Goal: Task Accomplishment & Management: Complete application form

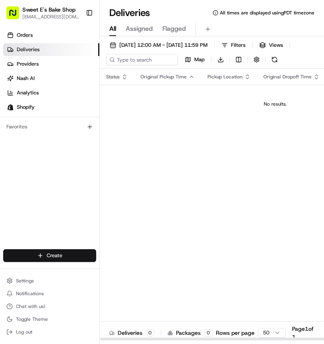
click at [71, 257] on html "Sweet E's Bake Shop [EMAIL_ADDRESS][DOMAIN_NAME] Toggle Sidebar Orders Deliveri…" at bounding box center [162, 172] width 324 height 344
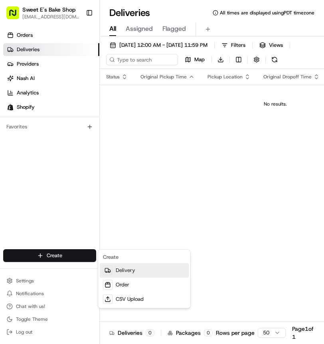
click at [126, 274] on link "Delivery" at bounding box center [144, 270] width 89 height 14
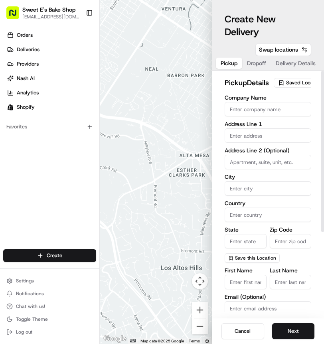
click at [298, 86] on span "Saved Location" at bounding box center [304, 82] width 36 height 7
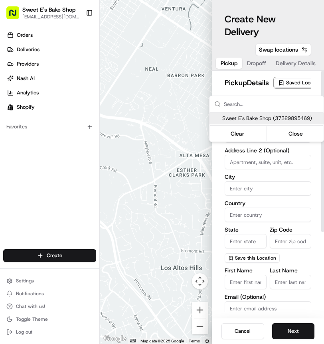
click at [275, 118] on span "Sweet E's Bake Shop (37329895469)" at bounding box center [272, 118] width 98 height 7
type input "Sweet E's Bake Shop"
type input "[STREET_ADDRESS][PERSON_NAME]"
type input "[GEOGRAPHIC_DATA]"
type input "US"
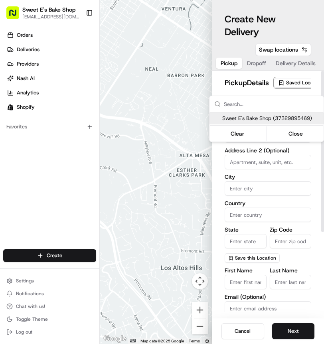
type input "CA"
type input "90016"
type input "[PERSON_NAME]"
type input "[EMAIL_ADDRESS][DOMAIN_NAME]"
type input "[PHONE_NUMBER]"
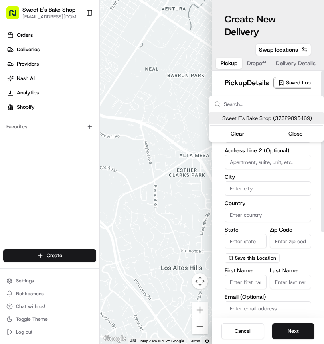
type textarea "Handle with care. Product should not be left unattended. If the customer is not…"
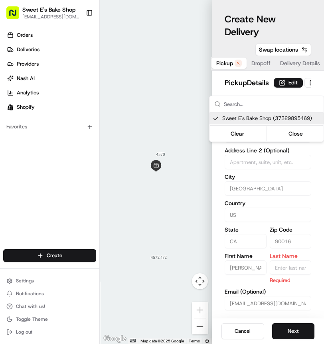
click at [267, 88] on html "Sweet E's Bake Shop [EMAIL_ADDRESS][DOMAIN_NAME] Toggle Sidebar Orders Deliveri…" at bounding box center [162, 172] width 324 height 344
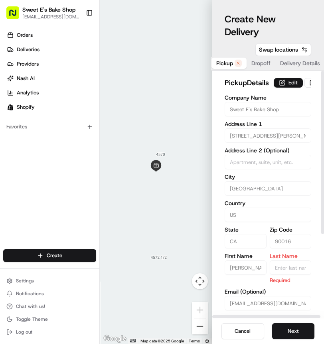
click at [274, 88] on button "Edit" at bounding box center [288, 83] width 29 height 10
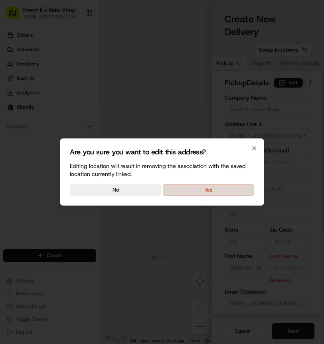
click at [229, 191] on button "Yes" at bounding box center [208, 189] width 91 height 11
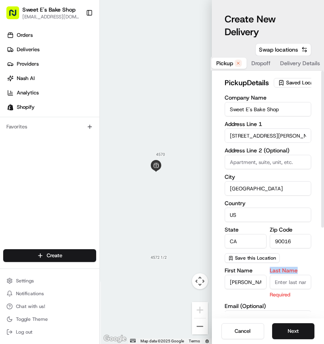
drag, startPoint x: 298, startPoint y: 284, endPoint x: 294, endPoint y: 287, distance: 4.8
click at [294, 287] on div "Last Name Required" at bounding box center [291, 282] width 42 height 31
click at [296, 288] on input "Last Name" at bounding box center [291, 281] width 42 height 14
type input "n"
drag, startPoint x: 314, startPoint y: 218, endPoint x: 314, endPoint y: 205, distance: 13.2
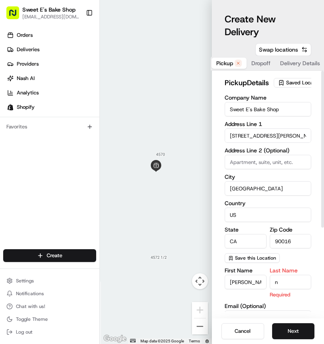
click at [314, 218] on div "pickup Details Saved Location Company Name Sweet E's Bake Shop Address Line 1 […" at bounding box center [268, 194] width 112 height 247
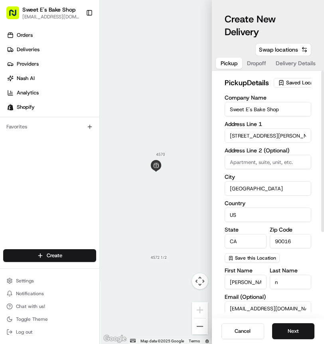
click at [263, 63] on span "Dropoff" at bounding box center [256, 63] width 19 height 8
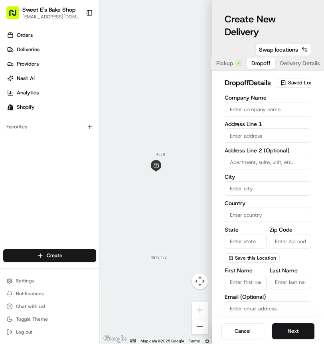
click at [257, 143] on input "text" at bounding box center [268, 135] width 87 height 14
paste input "[STREET_ADDRESS]"
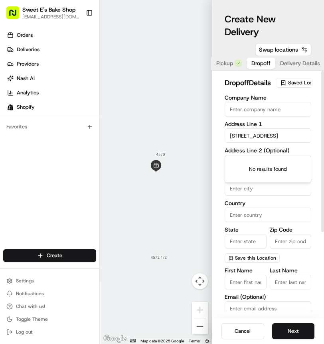
scroll to position [0, 51]
click at [255, 167] on div "[STREET_ADDRESS]" at bounding box center [268, 163] width 83 height 12
type input "[STREET_ADDRESS]"
type input "Topanga"
type input "[GEOGRAPHIC_DATA]"
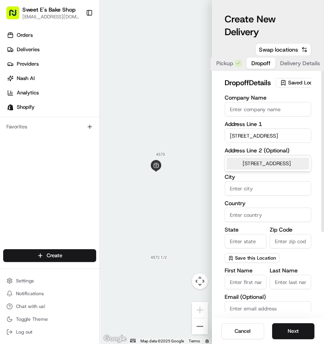
type input "CA"
type input "90290"
type input "[STREET_ADDRESS]"
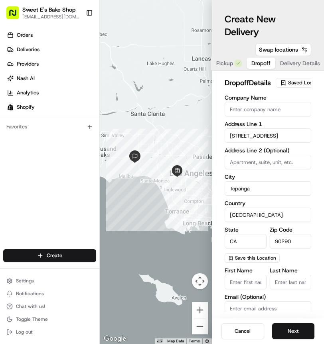
click at [257, 289] on input "First Name" at bounding box center [246, 281] width 42 height 14
drag, startPoint x: 257, startPoint y: 291, endPoint x: 252, endPoint y: 291, distance: 4.4
click at [255, 289] on input "First Name" at bounding box center [246, 281] width 42 height 14
paste input "[PERSON_NAME]"
type input "[PERSON_NAME]"
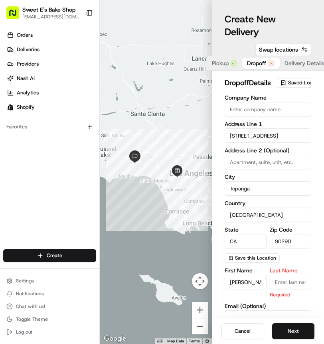
click at [285, 289] on input "Last Name" at bounding box center [291, 281] width 42 height 14
drag, startPoint x: 285, startPoint y: 292, endPoint x: 280, endPoint y: 292, distance: 4.8
click at [285, 289] on input "Last Name" at bounding box center [291, 281] width 42 height 14
paste input "[PERSON_NAME]"
type input "[PERSON_NAME]"
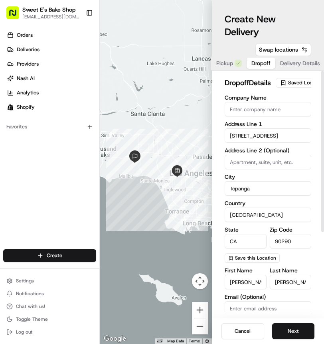
click at [318, 235] on div "dropoff Details Saved Location Company Name Address Line 1 [STREET_ADDRESS] Add…" at bounding box center [268, 194] width 112 height 247
click at [311, 230] on div "Company Name Address Line 1 [STREET_ADDRESS] Address Line 2 (Optional) City [GE…" at bounding box center [268, 179] width 87 height 168
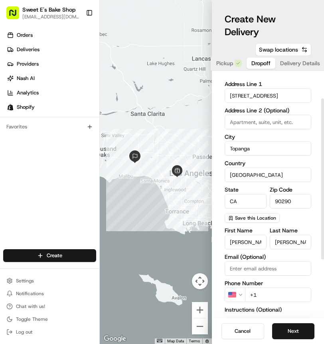
scroll to position [126, 0]
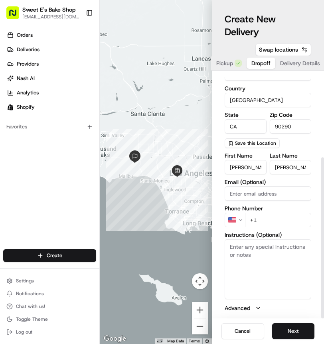
click at [274, 220] on input "+1" at bounding box center [278, 220] width 66 height 14
paste input "[PHONE_NUMBER]"
type input "[PHONE_NUMBER]"
click at [303, 332] on button "Next" at bounding box center [294, 331] width 43 height 16
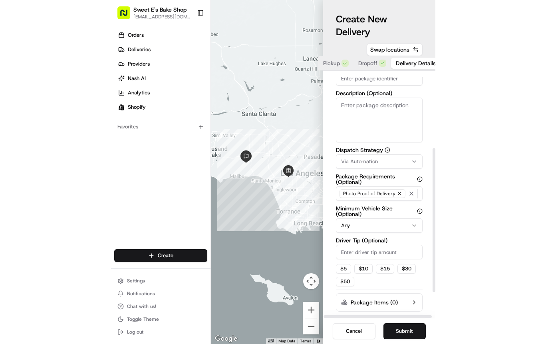
scroll to position [0, 0]
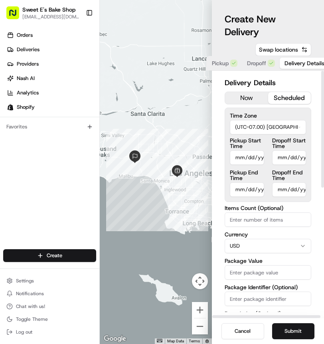
click at [286, 99] on button "scheduled" at bounding box center [290, 98] width 43 height 12
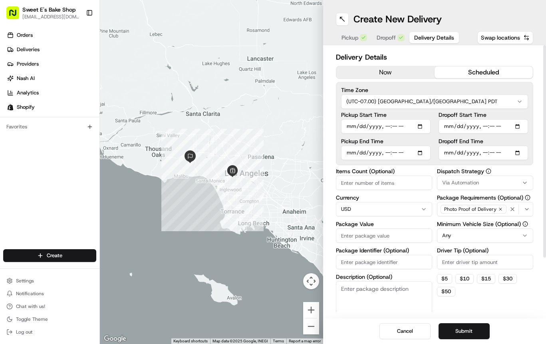
click at [324, 124] on input "Pickup Start Time" at bounding box center [386, 126] width 90 height 14
click at [324, 127] on input "Pickup Start Time" at bounding box center [386, 126] width 90 height 14
type input "[DATE]T10:00"
click at [324, 153] on input "Pickup End Time" at bounding box center [386, 152] width 90 height 14
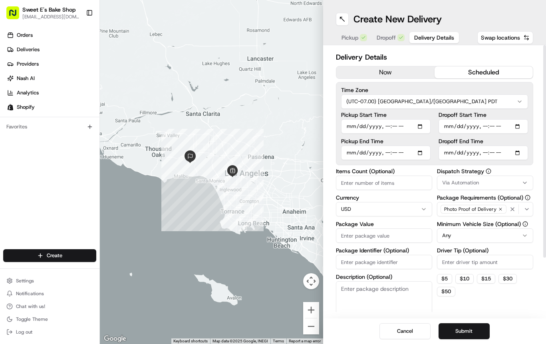
click at [324, 153] on input "Pickup End Time" at bounding box center [386, 152] width 90 height 14
type input "[DATE]T10:05"
click at [324, 127] on input "Dropoff Start Time" at bounding box center [484, 126] width 90 height 14
click at [324, 125] on input "Dropoff Start Time" at bounding box center [484, 126] width 90 height 14
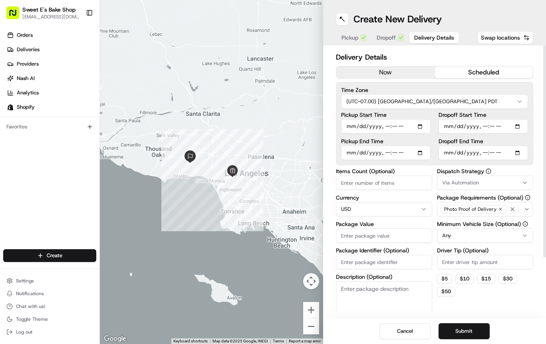
type input "[DATE]T10:15"
click at [324, 152] on input "Dropoff End Time" at bounding box center [484, 152] width 90 height 14
click at [324, 151] on input "Dropoff End Time" at bounding box center [484, 152] width 90 height 14
type input "[DATE]T10:35"
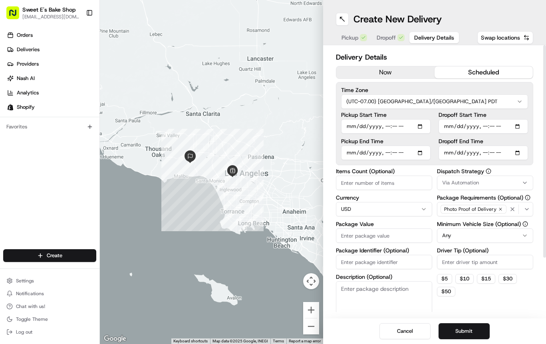
click at [324, 140] on label "Dropoff End Time" at bounding box center [484, 141] width 90 height 6
click at [324, 145] on input "Dropoff End Time" at bounding box center [484, 152] width 90 height 14
click at [324, 178] on input "Items Count (Optional)" at bounding box center [384, 182] width 96 height 14
type input "2"
click at [324, 239] on input "Package Value" at bounding box center [384, 235] width 96 height 14
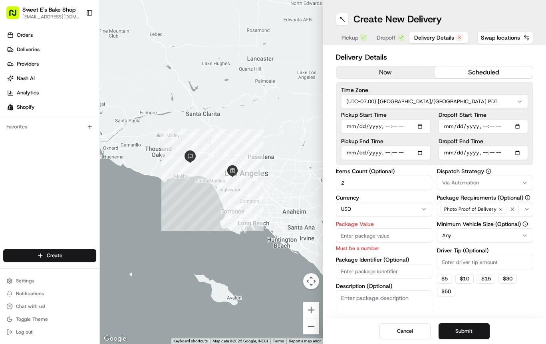
click at [324, 231] on input "Package Value" at bounding box center [384, 235] width 96 height 14
paste input "274.00"
type input "274.00"
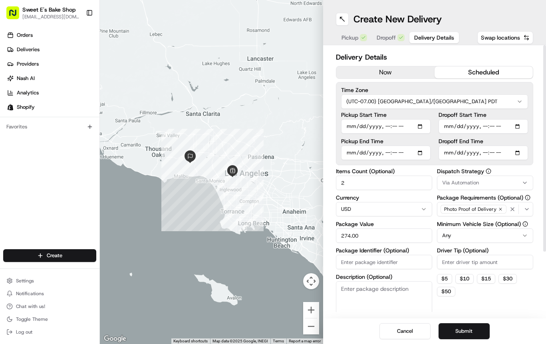
click at [324, 266] on input "Package Identifier (Optional)" at bounding box center [384, 262] width 96 height 14
paste input "77951"
type input "77951"
click at [324, 179] on button "Via Automation" at bounding box center [485, 182] width 96 height 14
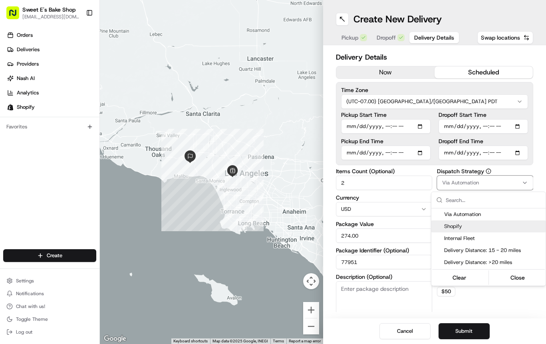
drag, startPoint x: 462, startPoint y: 226, endPoint x: 474, endPoint y: 218, distance: 14.7
click at [324, 226] on span "Shopify" at bounding box center [493, 226] width 98 height 7
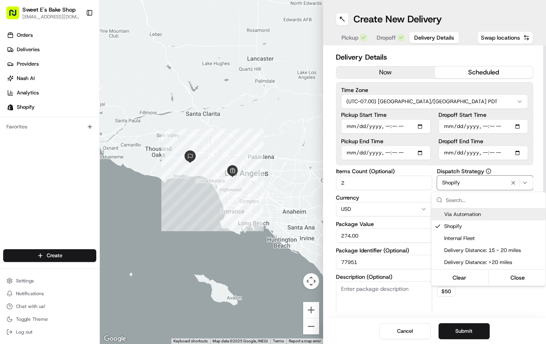
drag, startPoint x: 534, startPoint y: 167, endPoint x: 537, endPoint y: 173, distance: 7.0
click at [324, 167] on html "Sweet E's Bake Shop [EMAIL_ADDRESS][DOMAIN_NAME] Toggle Sidebar Orders Deliveri…" at bounding box center [273, 172] width 546 height 344
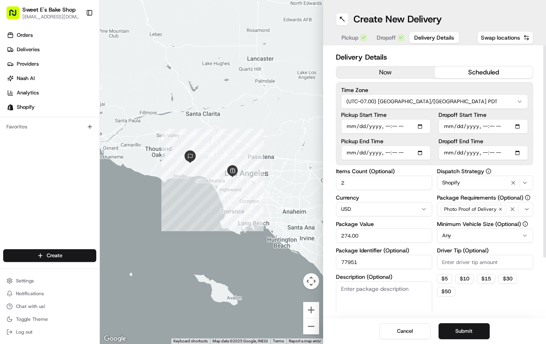
click at [324, 261] on input "Driver Tip (Optional)" at bounding box center [485, 262] width 96 height 14
type input "8"
click at [324, 293] on div "$ 5 $ 10 $ 15 $ 30 $ 50" at bounding box center [485, 285] width 96 height 22
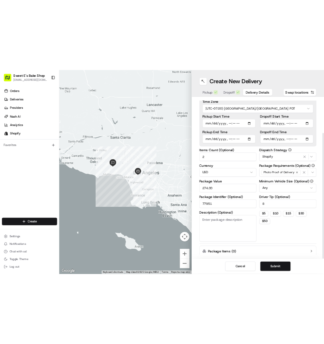
scroll to position [75, 0]
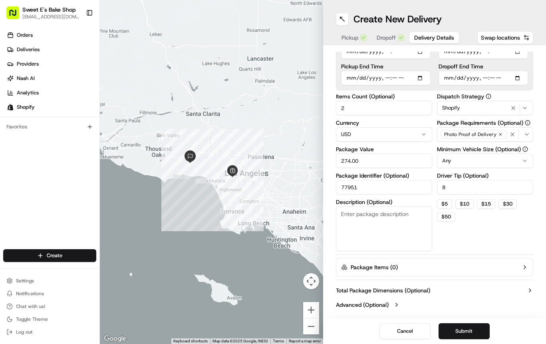
click at [324, 326] on button "Submit" at bounding box center [464, 331] width 51 height 16
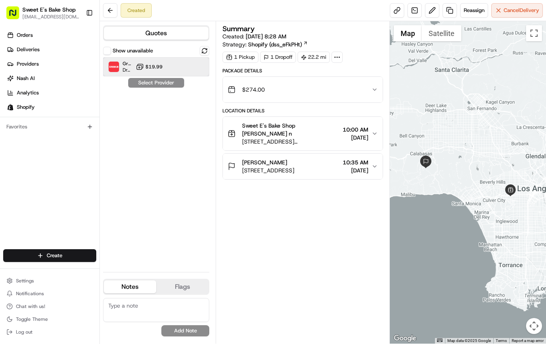
click at [167, 63] on div "Grubhub Dropoff ETA 2 hours $19.99" at bounding box center [156, 66] width 106 height 19
click at [165, 82] on button "Assign Provider" at bounding box center [156, 83] width 57 height 10
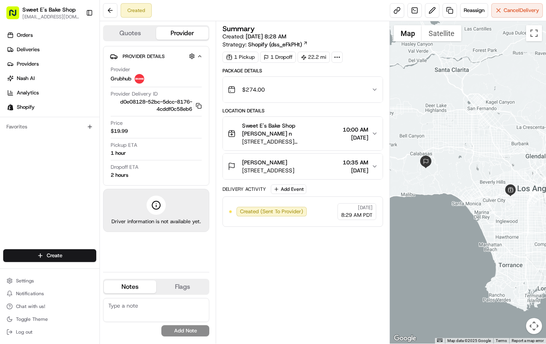
click at [68, 265] on div "Create Settings Notifications Chat with us! Toggle Theme Log out" at bounding box center [49, 293] width 99 height 101
click at [72, 256] on html "Sweet E's Bake Shop [EMAIL_ADDRESS][DOMAIN_NAME] Toggle Sidebar Orders Deliveri…" at bounding box center [273, 172] width 546 height 344
click at [131, 273] on link "Delivery" at bounding box center [144, 270] width 89 height 14
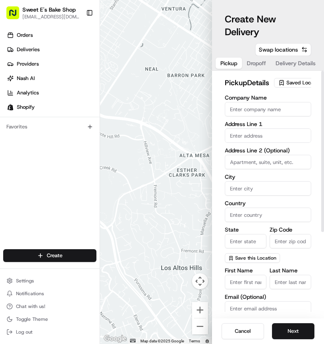
click at [288, 88] on button "Saved Location" at bounding box center [300, 82] width 53 height 11
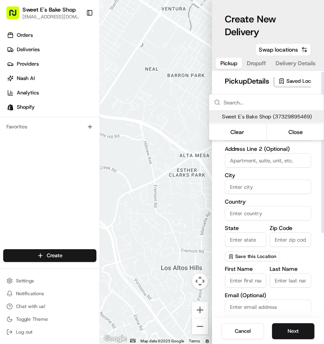
click at [263, 116] on span "Sweet E's Bake Shop (37329895469)" at bounding box center [271, 116] width 98 height 7
type input "Sweet E's Bake Shop"
type input "[STREET_ADDRESS][PERSON_NAME]"
type input "[GEOGRAPHIC_DATA]"
type input "US"
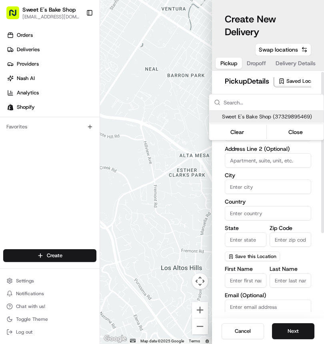
type input "CA"
type input "90016"
type input "[PERSON_NAME]"
type input "[EMAIL_ADDRESS][DOMAIN_NAME]"
type input "[PHONE_NUMBER]"
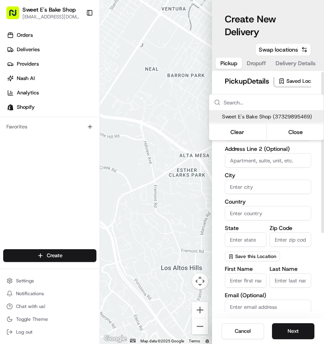
type textarea "Handle with care. Product should not be left unattended. If the customer is not…"
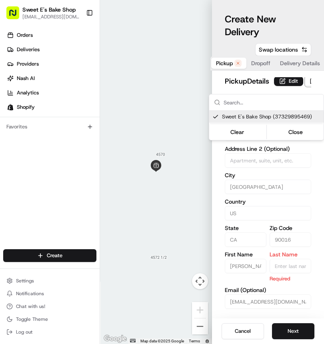
click at [271, 90] on html "Sweet E's Bake Shop [EMAIL_ADDRESS][DOMAIN_NAME] Toggle Sidebar Orders Deliveri…" at bounding box center [162, 172] width 324 height 344
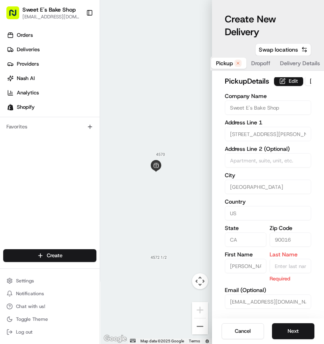
click at [274, 86] on button "Edit" at bounding box center [288, 81] width 29 height 10
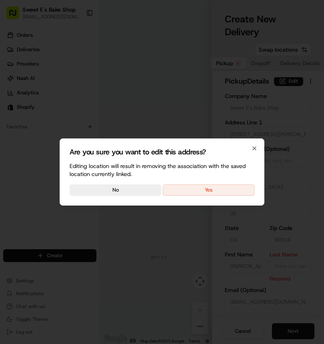
drag, startPoint x: 227, startPoint y: 190, endPoint x: 232, endPoint y: 191, distance: 4.9
click at [227, 191] on button "Yes" at bounding box center [208, 189] width 91 height 11
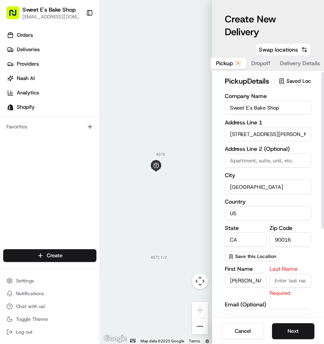
click at [302, 287] on input "Last Name" at bounding box center [290, 280] width 42 height 14
type input "m"
type input "n"
click at [320, 308] on div at bounding box center [321, 194] width 3 height 247
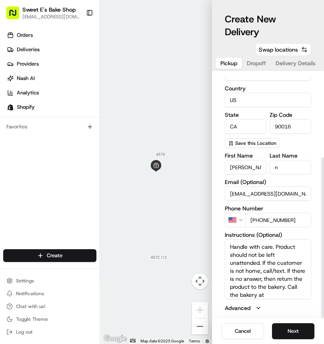
click at [256, 63] on span "Dropoff" at bounding box center [256, 63] width 19 height 8
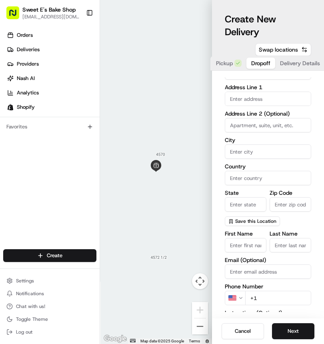
scroll to position [0, 0]
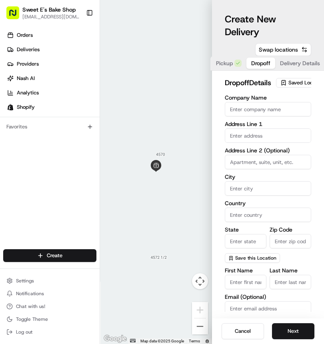
click at [256, 143] on input "text" at bounding box center [268, 135] width 86 height 14
paste input "[STREET_ADDRESS]"
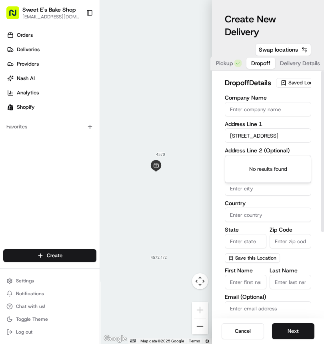
scroll to position [0, 45]
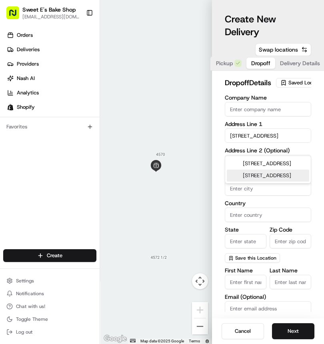
click at [279, 181] on div "[STREET_ADDRESS]" at bounding box center [268, 175] width 82 height 12
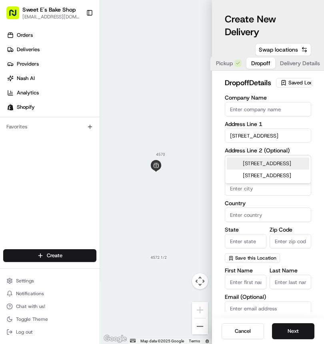
type input "[STREET_ADDRESS]"
type input "#105"
type input "[GEOGRAPHIC_DATA]"
type input "CA"
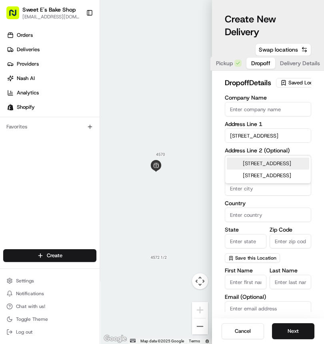
type input "91780"
type input "[STREET_ADDRESS]"
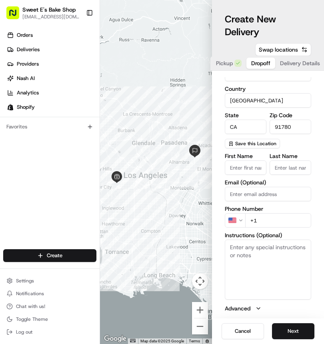
scroll to position [117, 0]
click at [278, 227] on input "+1" at bounding box center [278, 220] width 66 height 14
paste input "[PHONE_NUMBER]"
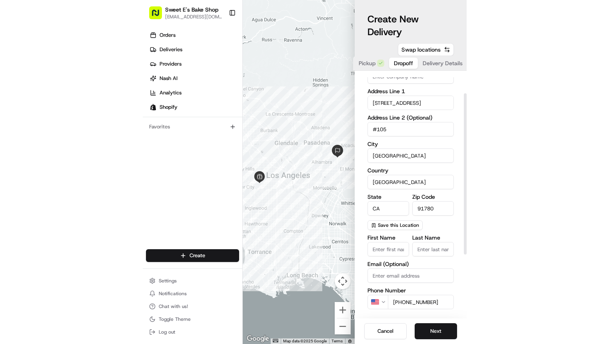
scroll to position [0, 0]
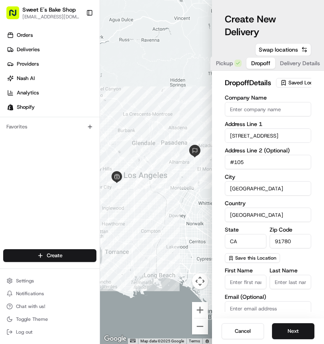
type input "[PHONE_NUMBER]"
click at [246, 289] on input "First Name" at bounding box center [246, 281] width 42 height 14
paste input "[PERSON_NAME]"
type input "[PERSON_NAME]"
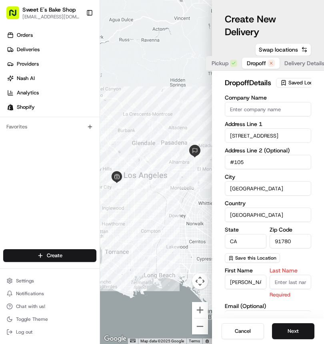
click at [289, 289] on input "Last Name" at bounding box center [290, 281] width 42 height 14
paste input "[PERSON_NAME]"
type input "[PERSON_NAME]"
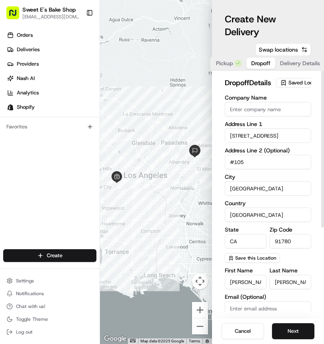
click at [308, 274] on div "Company Name Address Line 1 [STREET_ADDRESS] Address Line 2 (Optional) #[GEOGRA…" at bounding box center [268, 261] width 86 height 332
click at [300, 327] on button "Next" at bounding box center [293, 331] width 42 height 16
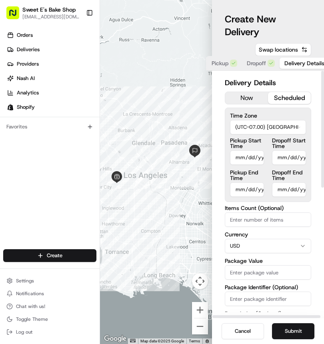
click at [298, 97] on button "scheduled" at bounding box center [289, 98] width 43 height 12
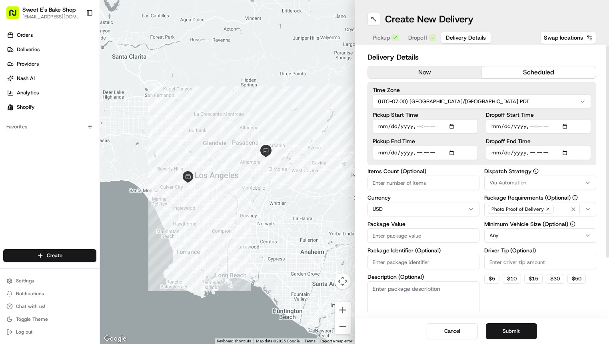
click at [324, 127] on input "Pickup Start Time" at bounding box center [424, 126] width 105 height 14
type input "[DATE]T08:33"
click at [324, 127] on input "Pickup Start Time" at bounding box center [424, 126] width 105 height 14
click at [324, 129] on input "Pickup Start Time" at bounding box center [424, 126] width 105 height 14
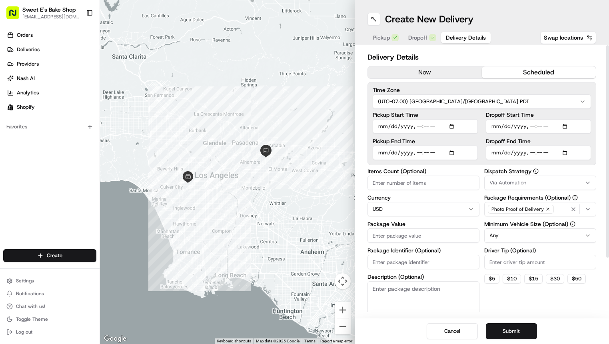
click at [324, 127] on input "Pickup Start Time" at bounding box center [424, 126] width 105 height 14
type input "[DATE]T15:00"
click at [324, 154] on input "Pickup End Time" at bounding box center [424, 152] width 105 height 14
type input "[DATE]T08:33"
click at [324, 152] on input "Pickup End Time" at bounding box center [424, 152] width 105 height 14
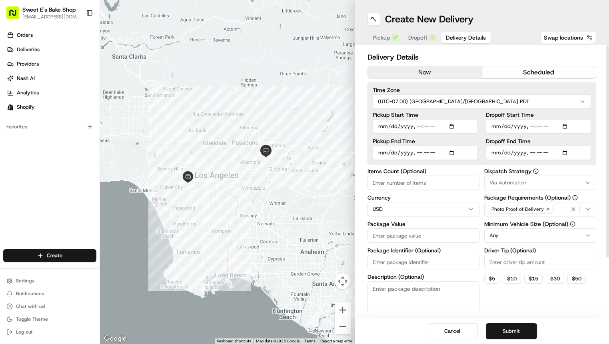
type input "[DATE]T15:05"
drag, startPoint x: 505, startPoint y: 121, endPoint x: 504, endPoint y: 126, distance: 5.3
click at [324, 121] on input "Dropoff Start Time" at bounding box center [537, 126] width 105 height 14
type input "[DATE]T08:33"
click at [324, 127] on input "Dropoff Start Time" at bounding box center [537, 126] width 105 height 14
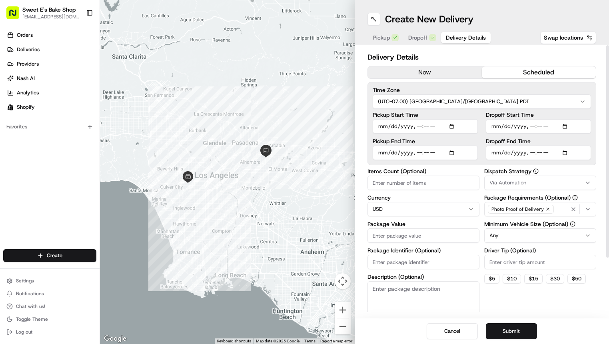
type input "[DATE]T15:15"
click at [324, 154] on input "Dropoff End Time" at bounding box center [537, 152] width 105 height 14
type input "[DATE]T08:34"
click at [324, 151] on input "Dropoff End Time" at bounding box center [537, 152] width 105 height 14
type input "[DATE]T20:45"
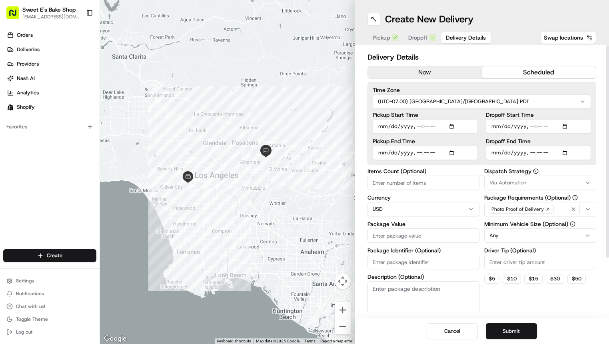
click at [324, 142] on div "Pickup Start Time Pickup End Time Dropoff Start Time Dropoff End Time" at bounding box center [481, 136] width 219 height 48
click at [324, 178] on input "Items Count (Optional)" at bounding box center [423, 182] width 112 height 14
type input "1"
click at [324, 235] on input "Package Value" at bounding box center [423, 235] width 112 height 14
paste input "219.00"
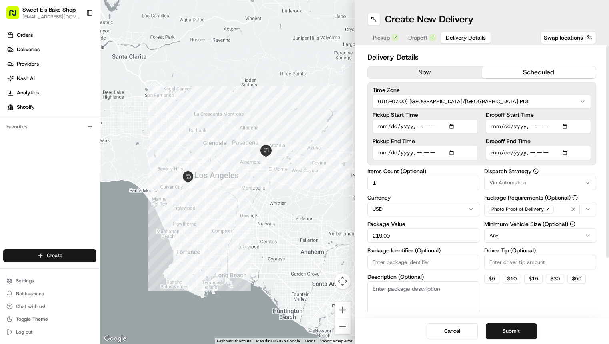
type input "219.00"
drag, startPoint x: 420, startPoint y: 264, endPoint x: 254, endPoint y: 257, distance: 166.0
click at [324, 264] on input "Package Identifier (Optional)" at bounding box center [423, 262] width 112 height 14
click at [324, 261] on input "Package Identifier (Optional)" at bounding box center [423, 262] width 112 height 14
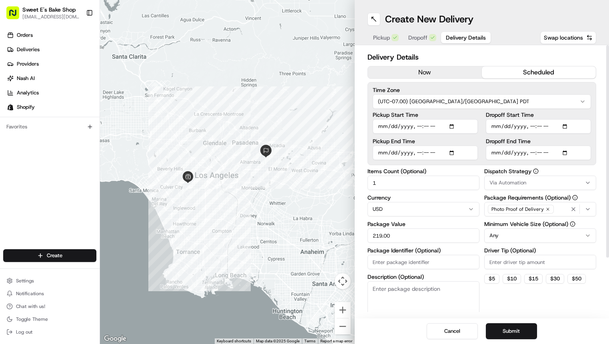
paste input "78731"
type input "78731"
click at [324, 180] on div "Via Automation" at bounding box center [540, 182] width 108 height 7
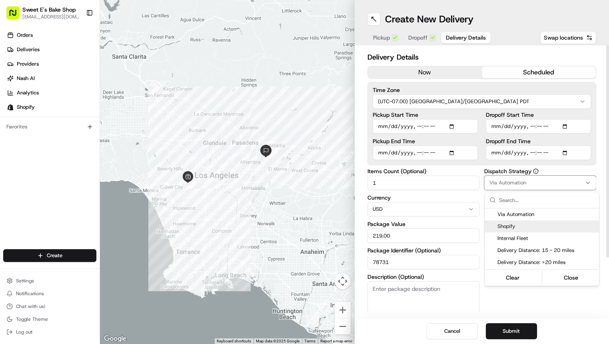
click at [324, 227] on span "Shopify" at bounding box center [546, 226] width 98 height 7
click at [324, 181] on html "Sweet E's Bake Shop [EMAIL_ADDRESS][DOMAIN_NAME] Toggle Sidebar Orders Deliveri…" at bounding box center [304, 172] width 609 height 344
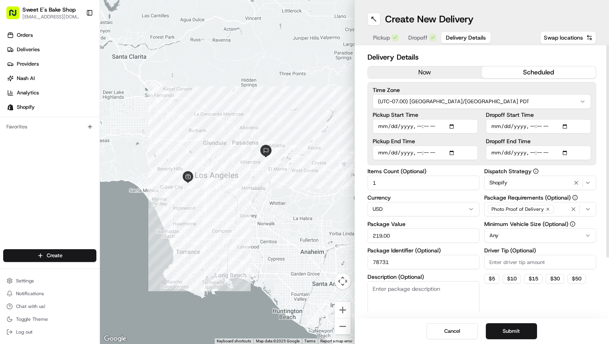
click at [324, 259] on input "Driver Tip (Optional)" at bounding box center [540, 262] width 112 height 14
type input "8"
click at [324, 248] on div at bounding box center [607, 151] width 3 height 212
click at [324, 330] on button "Submit" at bounding box center [510, 331] width 51 height 16
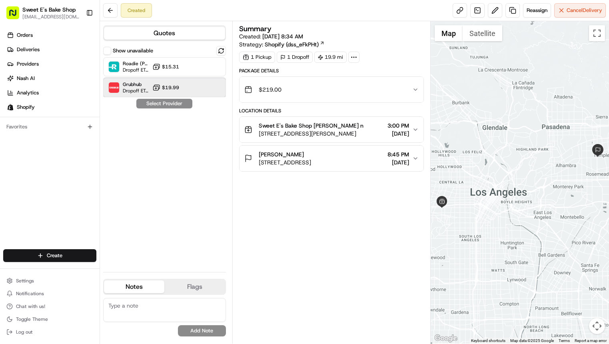
click at [127, 89] on span "Dropoff ETA 12 hours" at bounding box center [136, 91] width 26 height 6
click at [161, 101] on button "Assign Provider" at bounding box center [164, 104] width 57 height 10
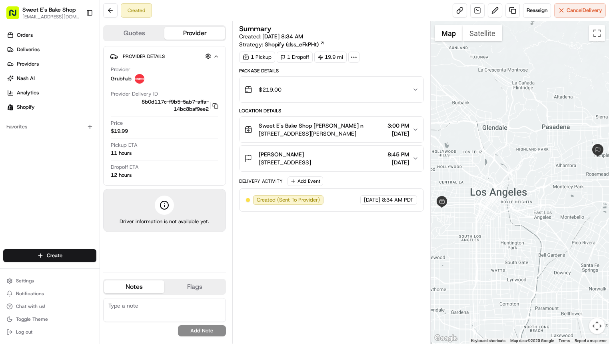
click at [311, 159] on span "[STREET_ADDRESS]" at bounding box center [285, 162] width 52 height 8
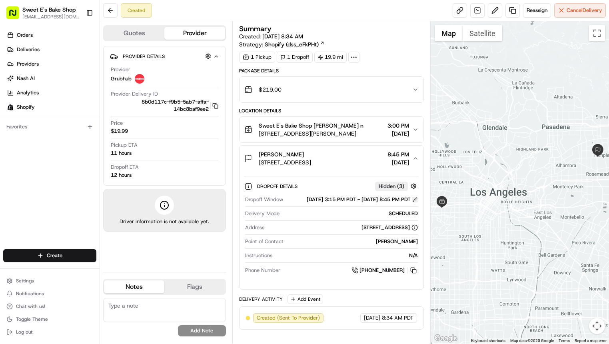
click at [324, 202] on button at bounding box center [415, 200] width 6 height 6
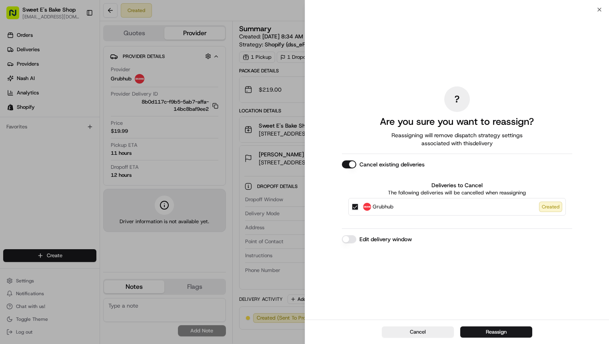
click at [324, 241] on button "Edit delivery window" at bounding box center [349, 239] width 14 height 8
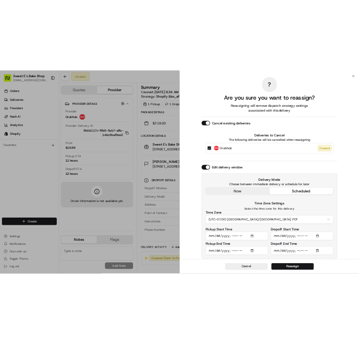
scroll to position [1, 0]
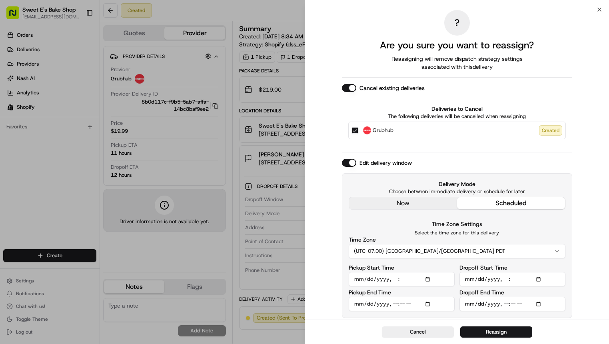
click at [324, 301] on input "Dropoff End Time" at bounding box center [512, 303] width 106 height 14
type input "[DATE]T15:45"
click at [324, 338] on div "Cancel Reassign" at bounding box center [457, 331] width 304 height 24
click at [324, 336] on button "Reassign" at bounding box center [496, 331] width 72 height 11
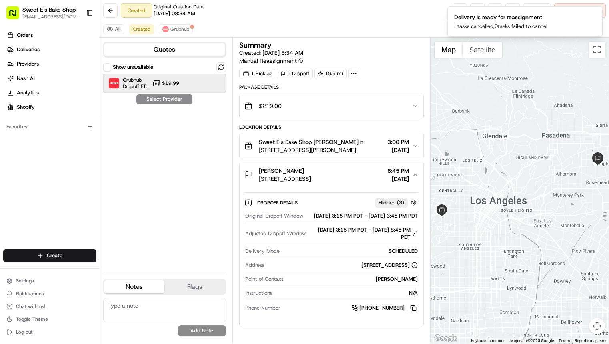
click at [197, 84] on div at bounding box center [202, 83] width 10 height 10
click at [183, 99] on button "Assign Provider" at bounding box center [164, 99] width 57 height 10
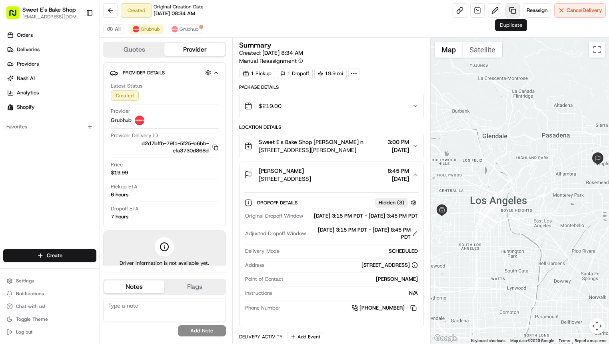
click at [324, 14] on link at bounding box center [512, 10] width 14 height 14
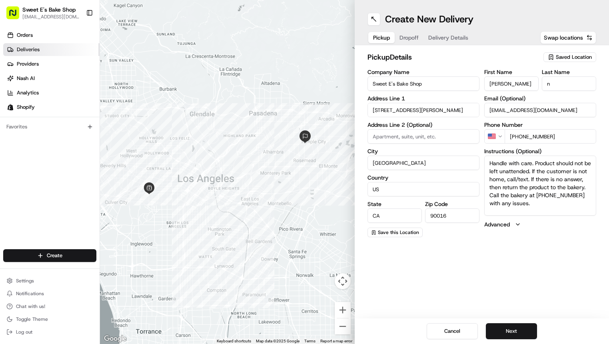
click at [61, 53] on link "Deliveries" at bounding box center [51, 49] width 96 height 13
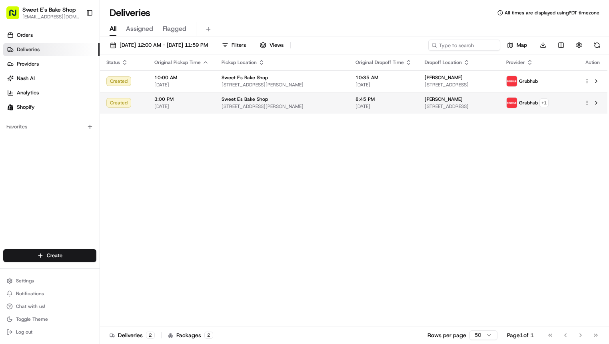
click at [256, 107] on span "[STREET_ADDRESS][PERSON_NAME]" at bounding box center [281, 106] width 121 height 6
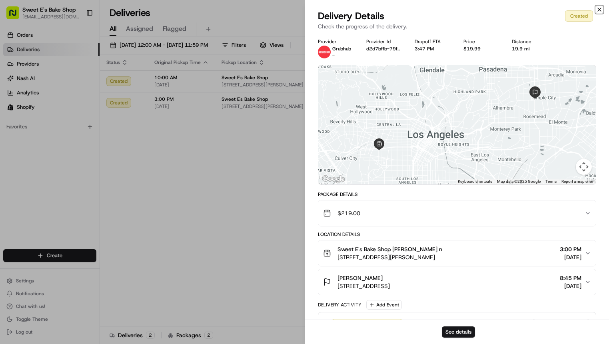
click at [324, 8] on icon "button" at bounding box center [599, 9] width 6 height 6
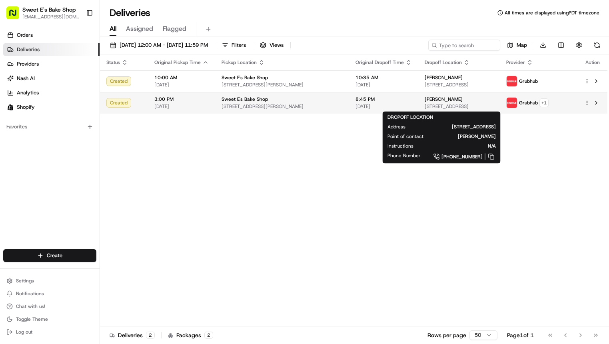
click at [324, 105] on span "[STREET_ADDRESS]" at bounding box center [458, 106] width 69 height 6
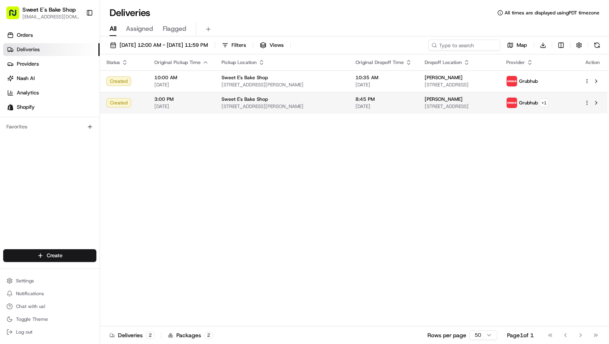
click at [324, 101] on html "Sweet E's Bake Shop [EMAIL_ADDRESS][DOMAIN_NAME] Toggle Sidebar Orders Deliveri…" at bounding box center [304, 172] width 609 height 344
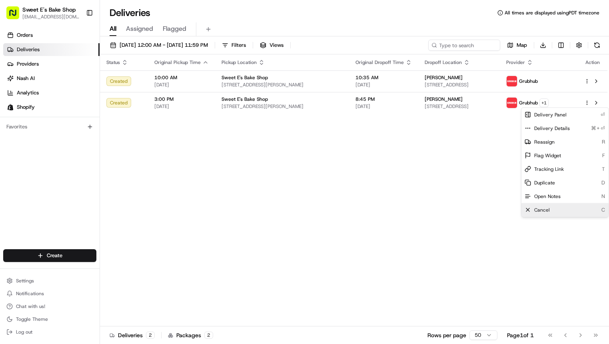
click at [324, 208] on div "Cancel C" at bounding box center [564, 210] width 87 height 14
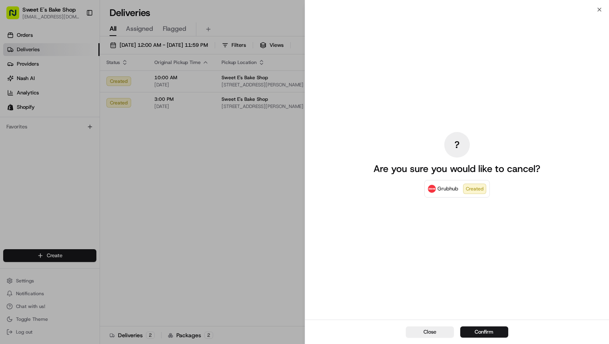
drag, startPoint x: 488, startPoint y: 333, endPoint x: 483, endPoint y: 333, distance: 4.4
click at [324, 333] on button "Confirm" at bounding box center [484, 331] width 48 height 11
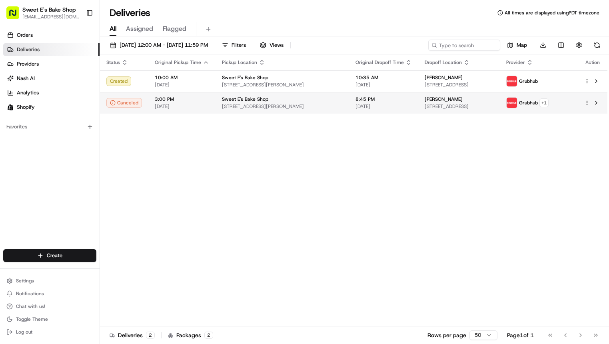
click at [324, 99] on span "8:45 PM" at bounding box center [383, 99] width 56 height 6
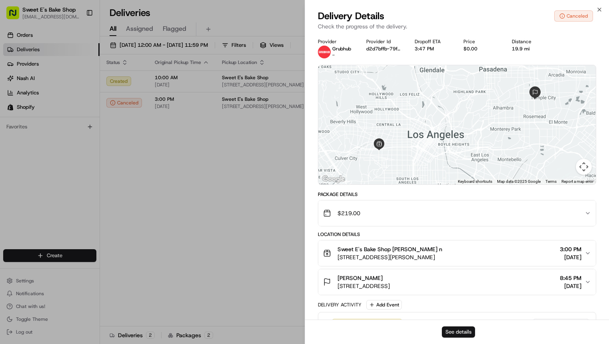
click at [324, 332] on button "See details" at bounding box center [458, 331] width 33 height 11
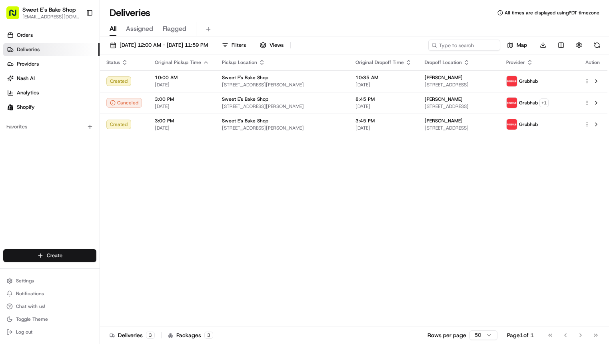
drag, startPoint x: 63, startPoint y: 270, endPoint x: 70, endPoint y: 254, distance: 17.5
click at [64, 269] on div "Create Settings Notifications Chat with us! Toggle Theme Log out" at bounding box center [49, 293] width 99 height 101
click at [70, 254] on html "Sweet E's Bake Shop [EMAIL_ADDRESS][DOMAIN_NAME] Toggle Sidebar Orders Deliveri…" at bounding box center [304, 172] width 609 height 344
click at [129, 272] on link "Delivery" at bounding box center [144, 270] width 89 height 14
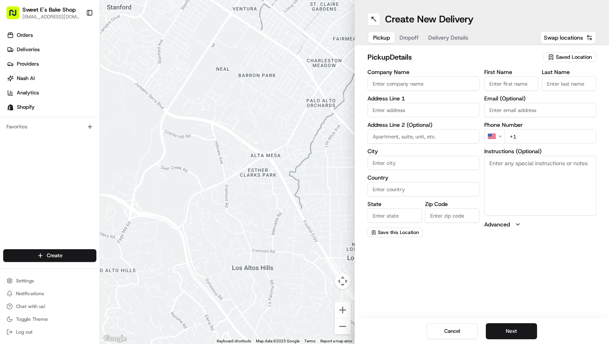
click at [324, 52] on button "Saved Location" at bounding box center [569, 57] width 53 height 11
drag, startPoint x: 580, startPoint y: 56, endPoint x: 573, endPoint y: 60, distance: 8.1
click at [324, 56] on html "Sweet E's Bake Shop [EMAIL_ADDRESS][DOMAIN_NAME] Toggle Sidebar Orders Deliveri…" at bounding box center [304, 172] width 609 height 344
click at [324, 53] on div "Saved Location" at bounding box center [569, 57] width 53 height 10
click at [324, 89] on span "Sweet E's Bake Shop (37329895469)" at bounding box center [556, 87] width 98 height 7
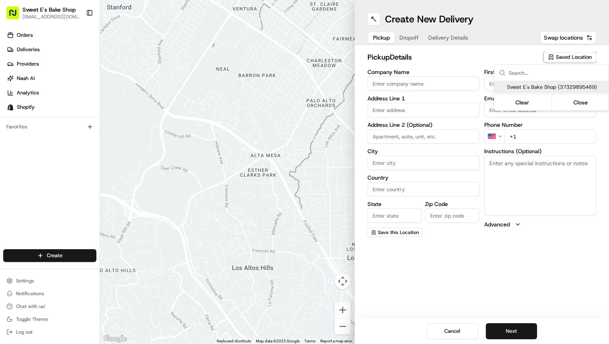
type input "Sweet E's Bake Shop"
type input "[STREET_ADDRESS][PERSON_NAME]"
type input "[GEOGRAPHIC_DATA]"
type input "US"
type input "CA"
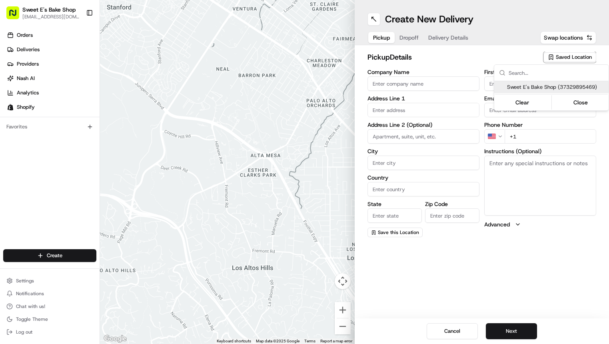
type input "90016"
type input "[PERSON_NAME]"
type input "[EMAIL_ADDRESS][DOMAIN_NAME]"
type input "[PHONE_NUMBER]"
type textarea "Handle with care. Product should not be left unattended. If the customer is not…"
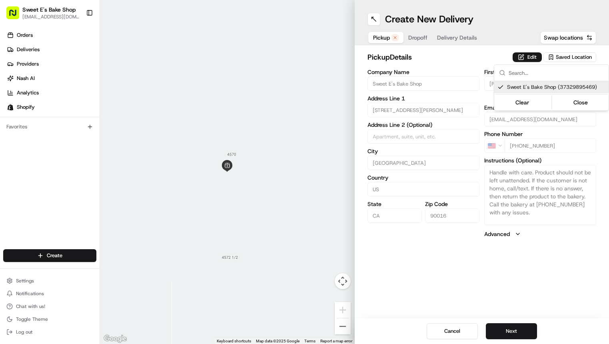
click at [324, 56] on html "Sweet E's Bake Shop [EMAIL_ADDRESS][DOMAIN_NAME] Toggle Sidebar Orders Deliveri…" at bounding box center [304, 172] width 609 height 344
click at [324, 57] on button "Edit" at bounding box center [526, 57] width 29 height 10
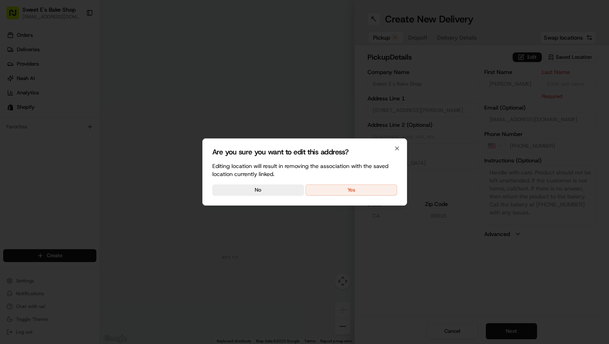
click at [324, 183] on div "Are you sure you want to edit this address? Editing location will result in rem…" at bounding box center [304, 171] width 205 height 67
drag, startPoint x: 384, startPoint y: 192, endPoint x: 513, endPoint y: 143, distance: 138.8
click at [324, 192] on button "Yes" at bounding box center [350, 189] width 91 height 11
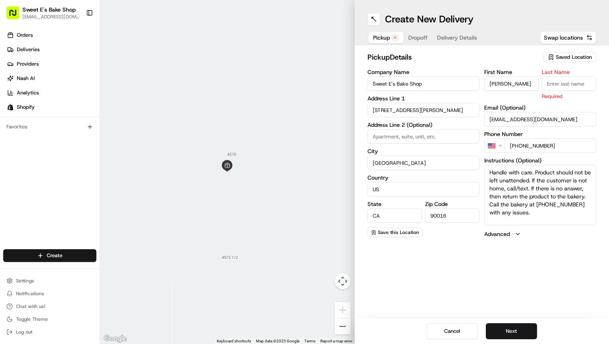
click at [324, 82] on input "Last Name" at bounding box center [568, 83] width 54 height 14
type input "n"
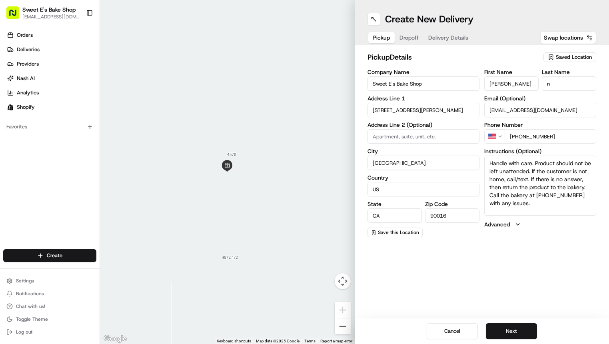
click at [324, 49] on div "pickup Details Saved Location Company Name Sweet E's Bake Shop Address Line 1 […" at bounding box center [481, 144] width 255 height 198
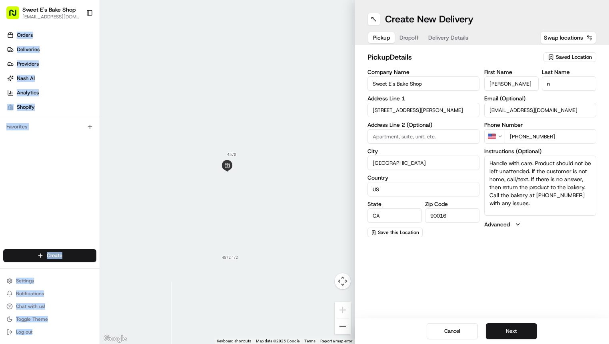
drag, startPoint x: 2, startPoint y: 168, endPoint x: 144, endPoint y: 167, distance: 142.7
click at [144, 167] on div "Sweet E's Bake Shop [EMAIL_ADDRESS][DOMAIN_NAME] Toggle Sidebar Orders Deliveri…" at bounding box center [304, 172] width 609 height 344
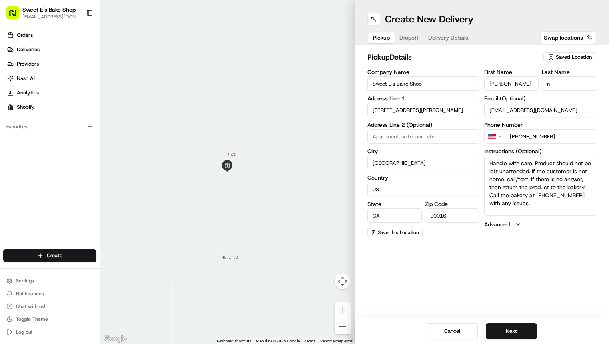
click at [6, 174] on div "Orders Deliveries Providers [PERSON_NAME] Analytics Shopify Favorites" at bounding box center [49, 140] width 99 height 228
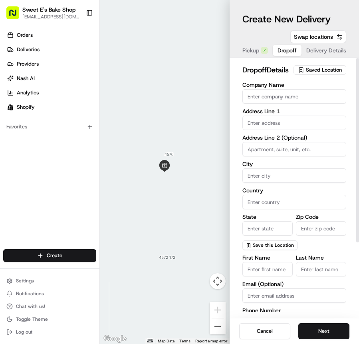
click at [290, 52] on span "Dropoff" at bounding box center [287, 50] width 19 height 8
click at [283, 103] on input "Company Name" at bounding box center [295, 96] width 104 height 14
drag, startPoint x: 290, startPoint y: 89, endPoint x: 274, endPoint y: 97, distance: 17.2
click at [290, 79] on div "dropoff Details Saved Location" at bounding box center [295, 71] width 104 height 14
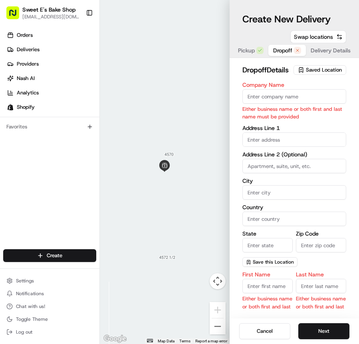
click at [277, 147] on input "text" at bounding box center [295, 139] width 104 height 14
paste input "[STREET_ADDRESS][PERSON_NAME]"
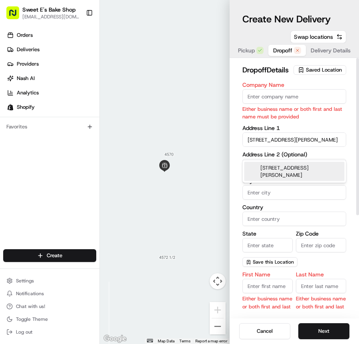
click at [278, 171] on div "[STREET_ADDRESS][PERSON_NAME]" at bounding box center [295, 171] width 100 height 19
type input "[STREET_ADDRESS][PERSON_NAME]"
type input "La Crescenta-[GEOGRAPHIC_DATA]"
type input "[GEOGRAPHIC_DATA]"
type input "CA"
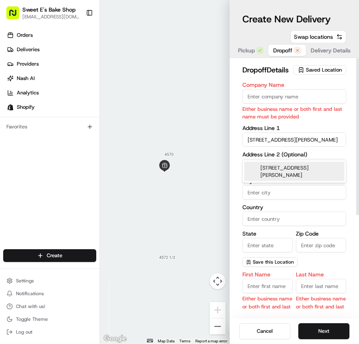
type input "91214"
type input "[STREET_ADDRESS][PERSON_NAME]"
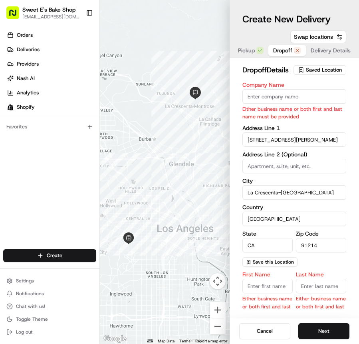
click at [266, 293] on input "First Name" at bounding box center [268, 285] width 50 height 14
paste input "[PERSON_NAME]"
type input "[PERSON_NAME]"
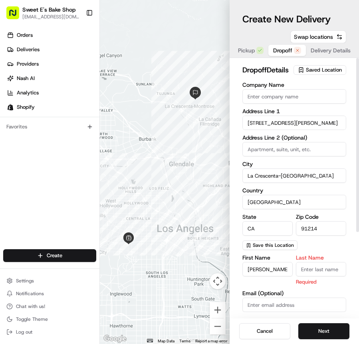
click at [322, 276] on input "Last Name" at bounding box center [321, 269] width 50 height 14
paste input "[PERSON_NAME]"
type input "[PERSON_NAME]"
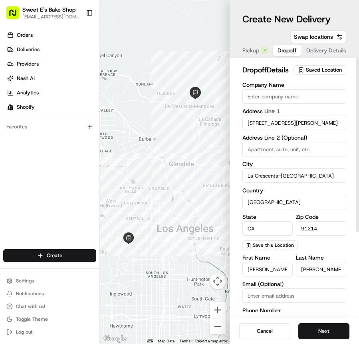
click at [318, 250] on div "Company Name Address Line 1 [STREET_ADDRESS][PERSON_NAME] Address Line 2 (Optio…" at bounding box center [295, 166] width 104 height 168
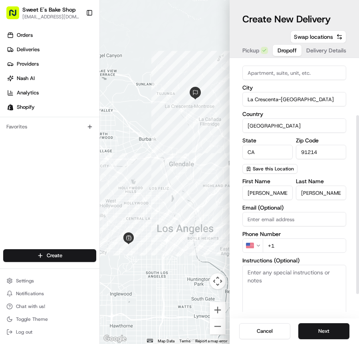
scroll to position [81, 0]
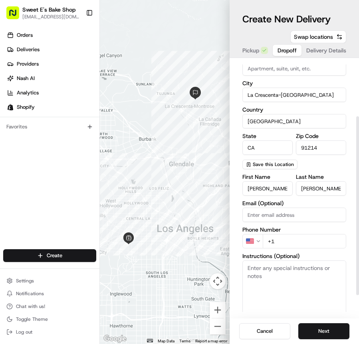
click at [294, 248] on input "+1" at bounding box center [305, 241] width 84 height 14
paste input "[PHONE_NUMBER]"
type input "[PHONE_NUMBER]"
drag, startPoint x: 322, startPoint y: 328, endPoint x: 299, endPoint y: 326, distance: 22.5
click at [322, 328] on button "Next" at bounding box center [323, 331] width 51 height 16
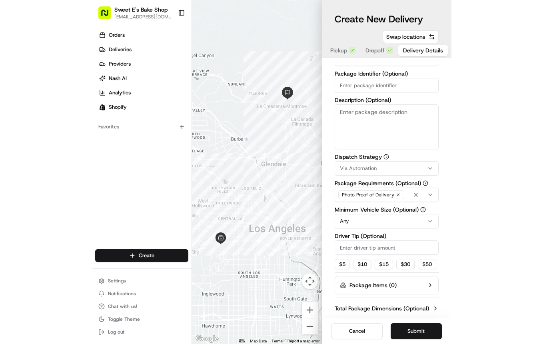
scroll to position [0, 0]
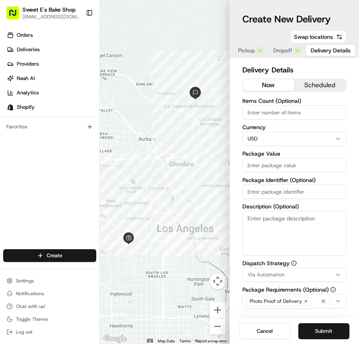
click at [319, 84] on button "scheduled" at bounding box center [320, 85] width 52 height 12
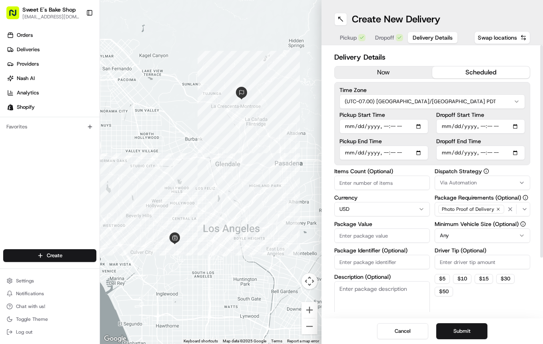
drag, startPoint x: 381, startPoint y: 132, endPoint x: 377, endPoint y: 127, distance: 6.6
click at [324, 132] on input "Pickup Start Time" at bounding box center [383, 126] width 89 height 14
type input "[DATE]T08:40"
click at [324, 126] on input "Pickup Start Time" at bounding box center [383, 126] width 89 height 14
type input "[DATE]T15:00"
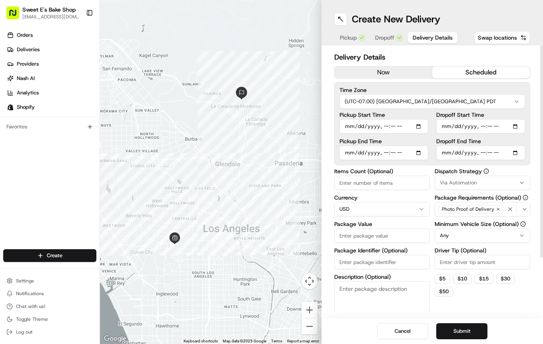
drag, startPoint x: 377, startPoint y: 153, endPoint x: 343, endPoint y: 153, distance: 34.4
click at [324, 155] on input "Pickup End Time" at bounding box center [383, 152] width 89 height 14
type input "[DATE]T08:40"
click at [324, 153] on input "Pickup End Time" at bounding box center [383, 152] width 89 height 14
type input "[DATE]T15:05"
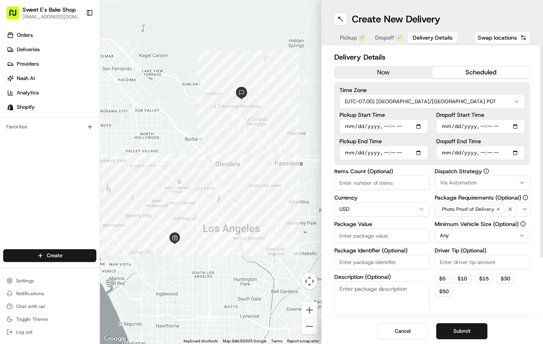
click at [324, 126] on input "Dropoff Start Time" at bounding box center [480, 126] width 89 height 14
type input "[DATE]T08:40"
drag, startPoint x: 483, startPoint y: 125, endPoint x: 489, endPoint y: 126, distance: 6.4
click at [324, 125] on input "Dropoff Start Time" at bounding box center [480, 126] width 89 height 14
type input "[DATE]T15:15"
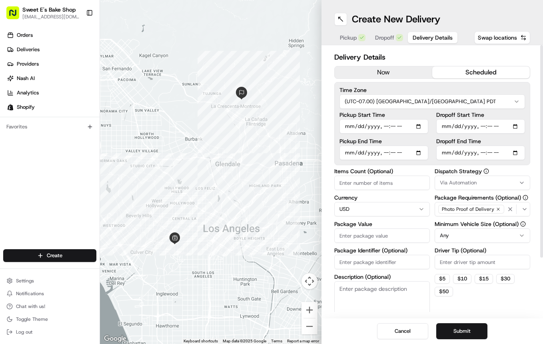
click at [324, 155] on input "Dropoff End Time" at bounding box center [480, 152] width 89 height 14
type input "[DATE]T08:41"
click at [324, 152] on input "Dropoff End Time" at bounding box center [480, 152] width 89 height 14
type input "[DATE]T15:45"
click at [324, 166] on div "Delivery Details now scheduled Time Zone (UTC-07.00) [GEOGRAPHIC_DATA]/[GEOGRAP…" at bounding box center [432, 219] width 196 height 335
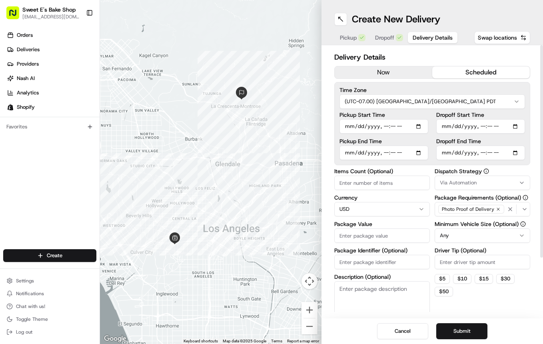
click at [324, 186] on input "Items Count (Optional)" at bounding box center [381, 182] width 95 height 14
type input "0"
type input "1"
click at [324, 234] on input "Package Value" at bounding box center [381, 235] width 95 height 14
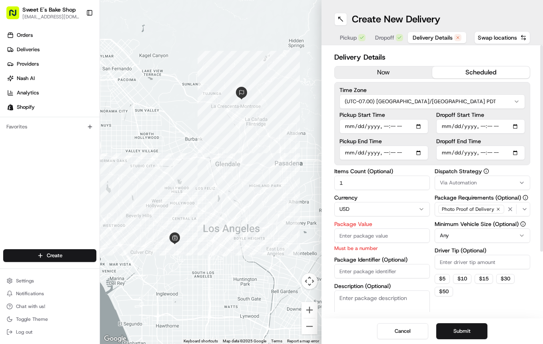
click at [324, 235] on input "Package Value" at bounding box center [381, 235] width 95 height 14
paste input "231.28"
type input "231.28"
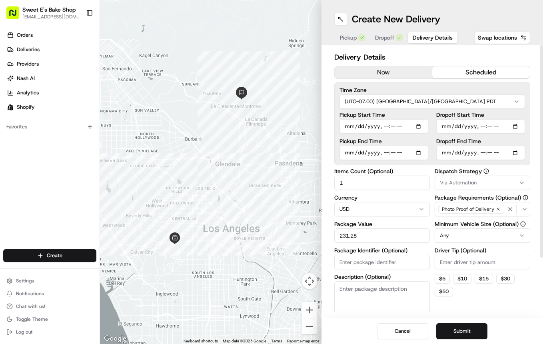
click at [324, 258] on div "Package Identifier (Optional)" at bounding box center [381, 258] width 95 height 22
click at [324, 264] on input "Package Identifier (Optional)" at bounding box center [381, 262] width 95 height 14
paste input "78759"
type input "78759"
click at [324, 179] on span "Via Automation" at bounding box center [458, 182] width 37 height 7
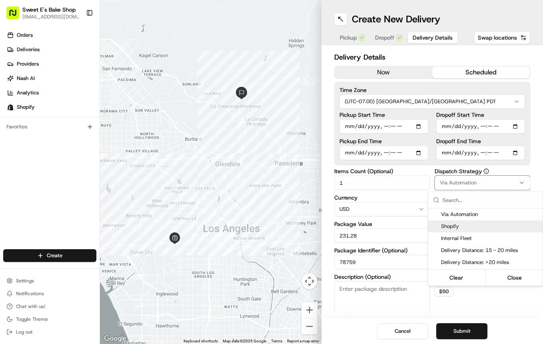
drag, startPoint x: 460, startPoint y: 224, endPoint x: 504, endPoint y: 203, distance: 48.6
click at [324, 224] on span "Shopify" at bounding box center [490, 226] width 98 height 7
click at [324, 160] on html "Sweet E's Bake Shop [EMAIL_ADDRESS][DOMAIN_NAME] Toggle Sidebar Orders Deliveri…" at bounding box center [271, 172] width 543 height 344
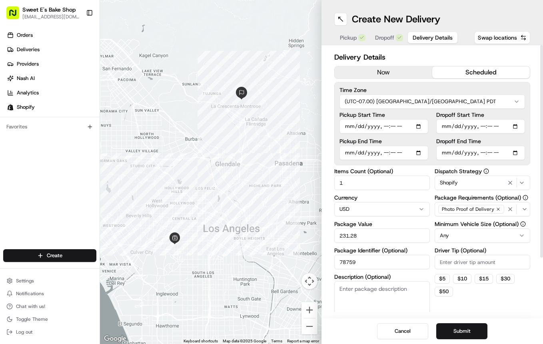
click at [324, 265] on input "Driver Tip (Optional)" at bounding box center [481, 262] width 95 height 14
type input "8"
drag, startPoint x: 504, startPoint y: 303, endPoint x: 501, endPoint y: 298, distance: 5.7
click at [324, 303] on div "Dispatch Strategy Shopify Package Requirements (Optional) Photo Proof of Delive…" at bounding box center [481, 246] width 95 height 157
click at [324, 326] on button "Submit" at bounding box center [461, 331] width 51 height 16
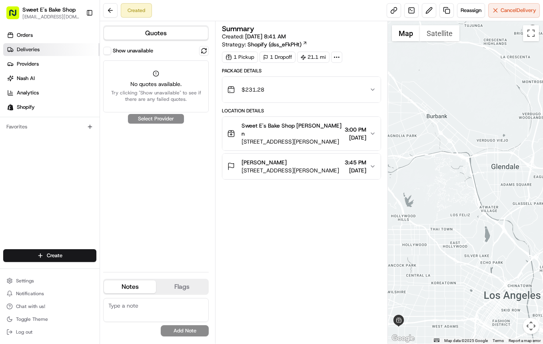
click at [46, 47] on link "Deliveries" at bounding box center [51, 49] width 96 height 13
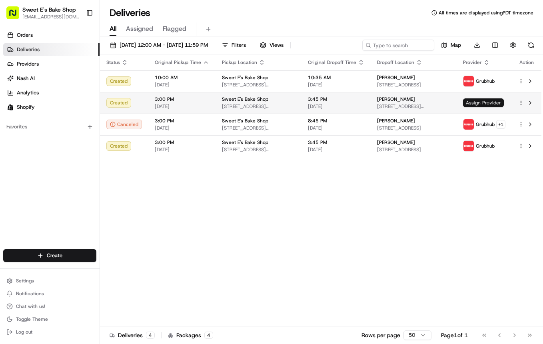
click at [324, 102] on span "Assign Provider" at bounding box center [483, 102] width 41 height 9
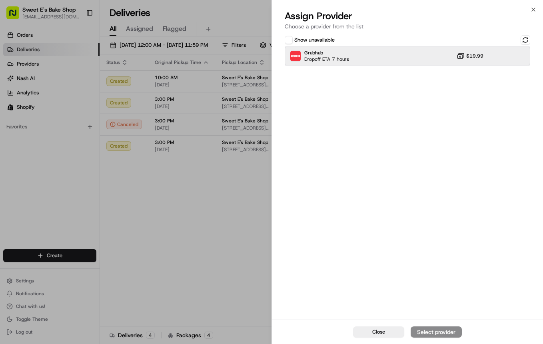
click at [324, 53] on div "Grubhub Dropoff ETA 7 hours $19.99" at bounding box center [406, 55] width 245 height 19
click at [324, 329] on div "Assign Provider" at bounding box center [435, 332] width 39 height 8
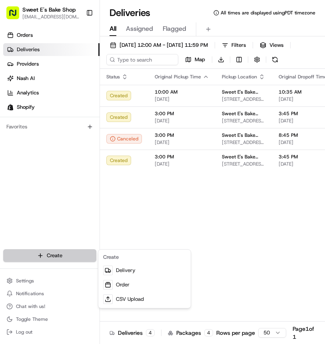
click at [47, 256] on html "Sweet E's Bake Shop [EMAIL_ADDRESS][DOMAIN_NAME] Toggle Sidebar Orders Deliveri…" at bounding box center [162, 172] width 325 height 344
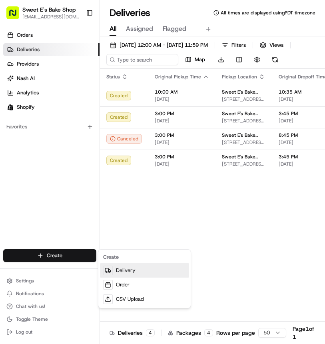
drag, startPoint x: 130, startPoint y: 270, endPoint x: 123, endPoint y: 270, distance: 6.8
click at [130, 270] on link "Delivery" at bounding box center [144, 270] width 89 height 14
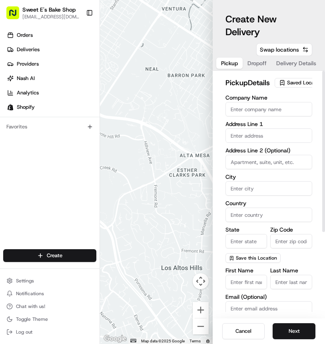
click at [287, 86] on span "Saved Location" at bounding box center [305, 82] width 36 height 7
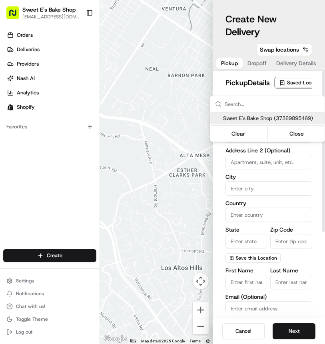
click at [266, 116] on span "Sweet E's Bake Shop (37329895469)" at bounding box center [272, 118] width 98 height 7
type input "Sweet E's Bake Shop"
type input "[STREET_ADDRESS][PERSON_NAME]"
type input "[GEOGRAPHIC_DATA]"
type input "US"
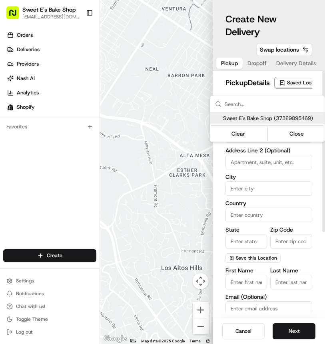
type input "CA"
type input "90016"
type input "[PERSON_NAME]"
type input "[EMAIL_ADDRESS][DOMAIN_NAME]"
type input "[PHONE_NUMBER]"
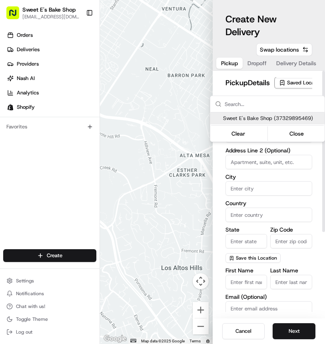
type textarea "Handle with care. Product should not be left unattended. If the customer is not…"
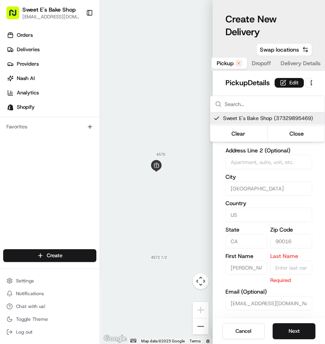
drag, startPoint x: 273, startPoint y: 84, endPoint x: 272, endPoint y: 88, distance: 4.3
click at [273, 84] on html "Sweet E's Bake Shop [EMAIL_ADDRESS][DOMAIN_NAME] Toggle Sidebar Orders Deliveri…" at bounding box center [162, 172] width 325 height 344
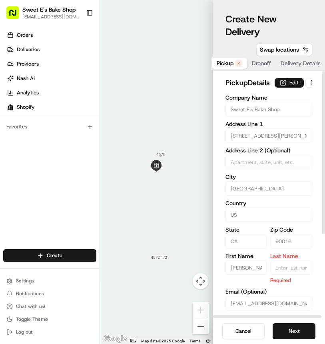
click at [274, 88] on button "Edit" at bounding box center [288, 83] width 29 height 10
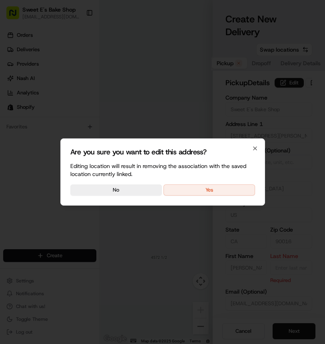
click at [214, 190] on button "Yes" at bounding box center [208, 189] width 91 height 11
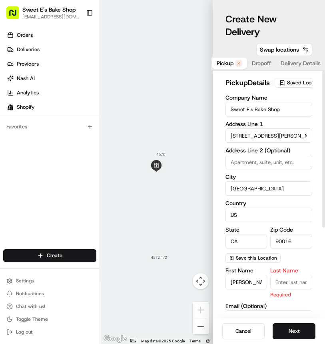
click at [287, 289] on input "Last Name" at bounding box center [291, 281] width 42 height 14
type input "n"
click at [313, 216] on div "pickup Details Saved Location Company Name Sweet E's Bake Shop Address Line 1 […" at bounding box center [269, 194] width 113 height 247
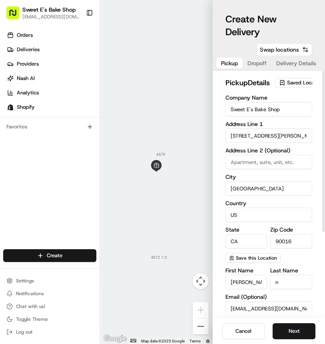
click at [253, 60] on span "Dropoff" at bounding box center [256, 63] width 19 height 8
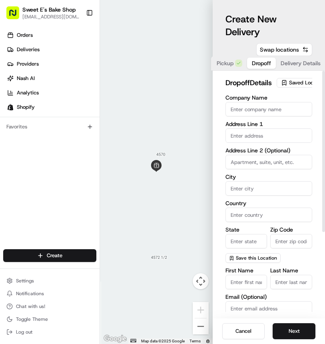
drag, startPoint x: 247, startPoint y: 288, endPoint x: 241, endPoint y: 287, distance: 5.8
click at [247, 288] on input "First Name" at bounding box center [246, 281] width 42 height 14
paste input "Sierra"
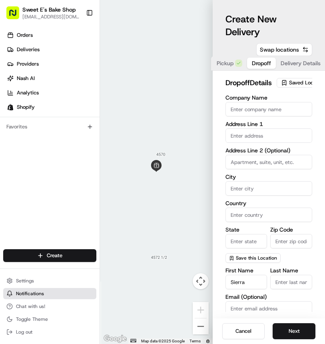
type input "Sierra"
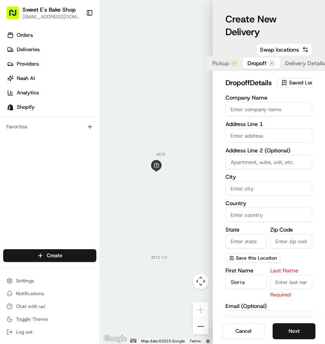
click at [289, 289] on input "Last Name" at bounding box center [291, 281] width 42 height 14
paste input "[PERSON_NAME]"
type input "[PERSON_NAME]"
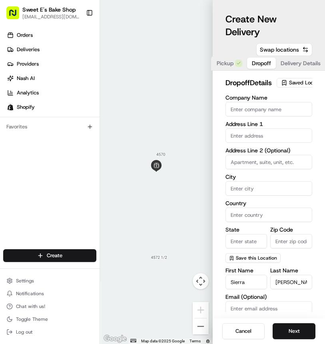
click at [243, 143] on input "text" at bounding box center [268, 135] width 87 height 14
paste input "[STREET_ADDRESS]"
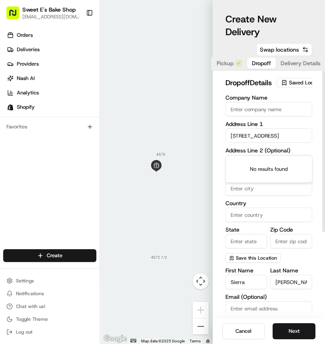
scroll to position [0, 31]
click at [254, 160] on div "[STREET_ADDRESS]" at bounding box center [268, 163] width 83 height 12
type input "[STREET_ADDRESS]"
type input "[GEOGRAPHIC_DATA]"
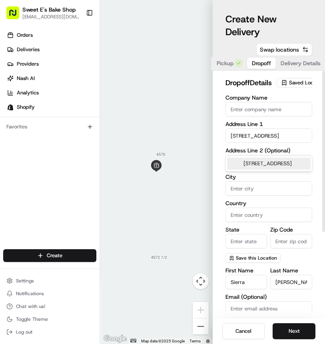
type input "CA"
type input "91364"
type input "[STREET_ADDRESS]"
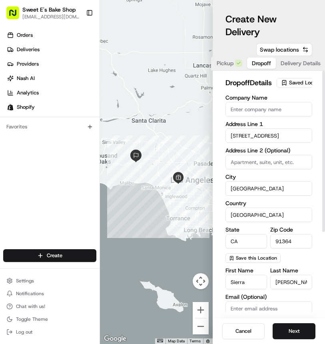
click at [221, 217] on div "dropoff Details Saved Location Company Name Address Line 1 [STREET_ADDRESS] Add…" at bounding box center [269, 194] width 113 height 247
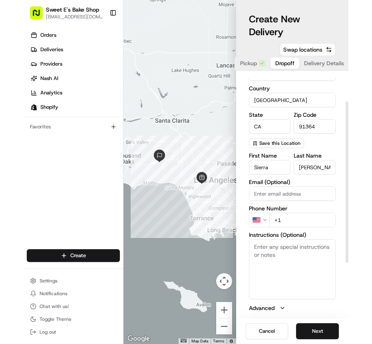
scroll to position [126, 0]
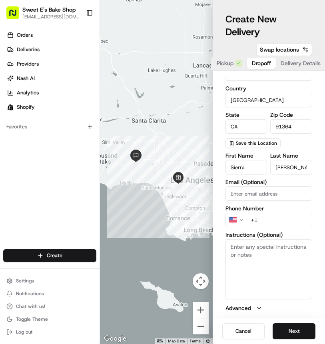
click at [273, 220] on input "+1" at bounding box center [279, 220] width 67 height 14
paste input "[PHONE_NUMBER]"
type input "[PHONE_NUMBER]"
click at [293, 330] on button "Next" at bounding box center [294, 331] width 43 height 16
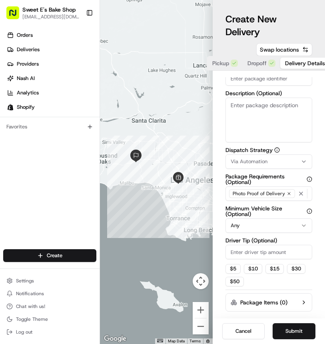
click at [306, 68] on button "Delivery Details" at bounding box center [305, 63] width 50 height 11
click at [308, 63] on span "Delivery Details" at bounding box center [305, 63] width 40 height 8
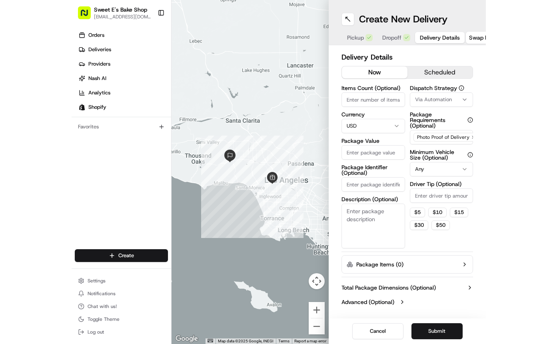
scroll to position [0, 0]
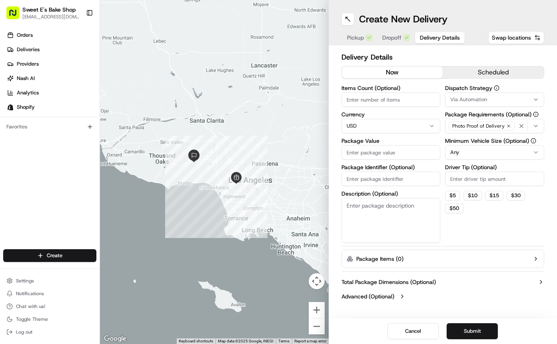
click at [324, 64] on div "Delivery Details now scheduled Items Count (Optional) Currency USD Package Valu…" at bounding box center [442, 178] width 203 height 252
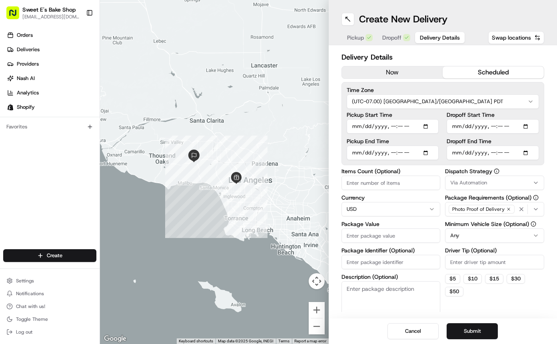
click at [324, 70] on button "scheduled" at bounding box center [492, 72] width 101 height 12
click at [324, 127] on input "Pickup Start Time" at bounding box center [392, 126] width 92 height 14
type input "[DATE]T10:00"
drag, startPoint x: 358, startPoint y: 156, endPoint x: 359, endPoint y: 152, distance: 4.1
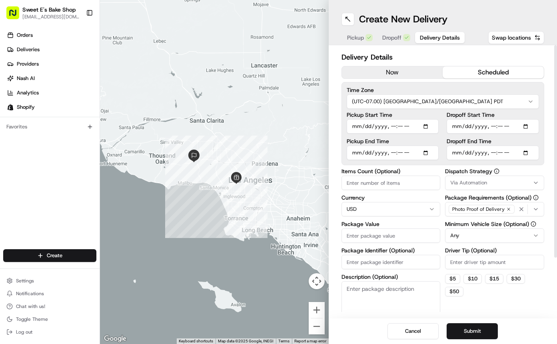
click at [324, 156] on input "Pickup End Time" at bounding box center [392, 152] width 92 height 14
click at [324, 152] on input "Pickup End Time" at bounding box center [392, 152] width 92 height 14
type input "[DATE]T10:05"
click at [324, 126] on input "Dropoff Start Time" at bounding box center [492, 126] width 92 height 14
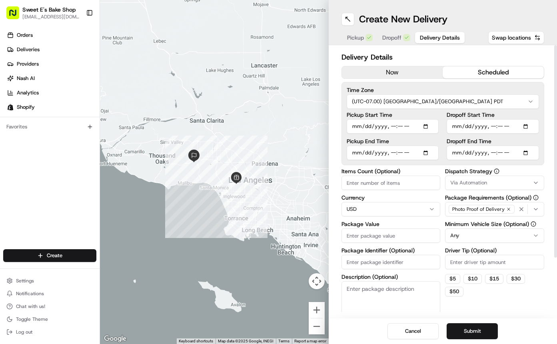
type input "[DATE]T10:15"
click at [324, 154] on input "Dropoff End Time" at bounding box center [492, 152] width 92 height 14
click at [324, 155] on input "Dropoff End Time" at bounding box center [492, 152] width 92 height 14
type input "[DATE]T10:45"
click at [324, 138] on label "Dropoff End Time" at bounding box center [492, 141] width 92 height 6
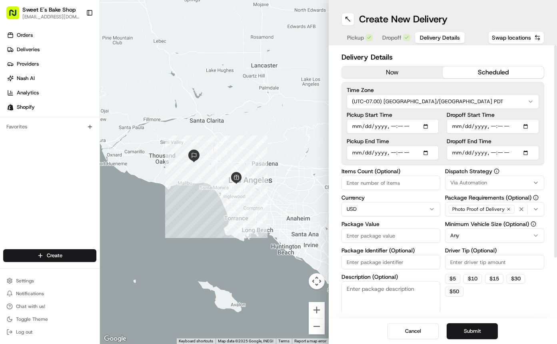
click at [324, 145] on input "Dropoff End Time" at bounding box center [492, 152] width 92 height 14
click at [324, 165] on div "Time Zone (UTC-07.00) [GEOGRAPHIC_DATA]/[GEOGRAPHIC_DATA] PDT Pickup Start Time…" at bounding box center [442, 123] width 203 height 83
click at [324, 183] on input "Items Count (Optional)" at bounding box center [390, 182] width 99 height 14
click at [324, 238] on input "Package Value" at bounding box center [390, 235] width 99 height 14
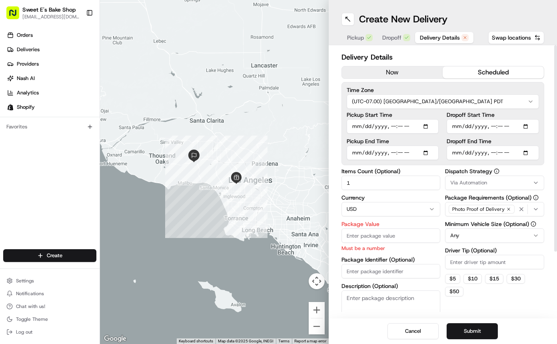
click at [324, 182] on input "1" at bounding box center [390, 182] width 99 height 14
type input "1"
type input "2"
click at [324, 235] on input "Package Value" at bounding box center [390, 235] width 99 height 14
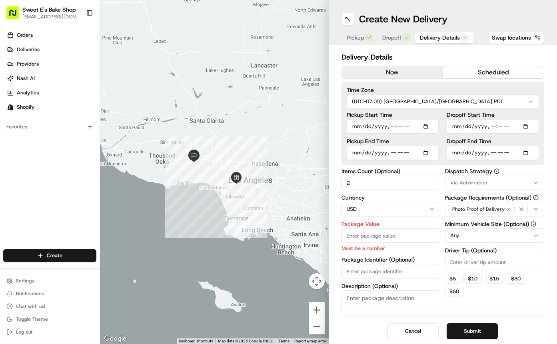
click at [324, 235] on input "Package Value" at bounding box center [390, 235] width 99 height 14
paste input "140.82"
type input "140.82"
click at [324, 251] on div "Items Count (Optional) 2 Currency USD Package Value 140.82 Must be a number Pac…" at bounding box center [442, 251] width 203 height 167
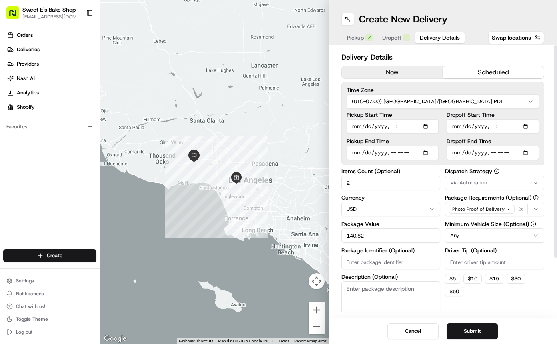
click at [324, 266] on input "Package Identifier (Optional)" at bounding box center [390, 262] width 99 height 14
click at [324, 259] on input "Package Identifier (Optional)" at bounding box center [390, 262] width 99 height 14
paste input "78764"
type input "78764"
click at [324, 300] on textarea "Description (Optional)" at bounding box center [390, 303] width 99 height 45
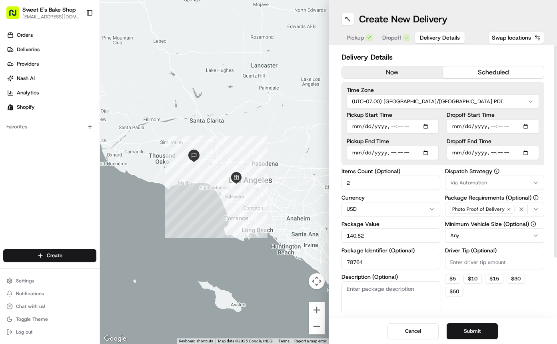
click at [324, 186] on div "Via Automation" at bounding box center [494, 182] width 95 height 7
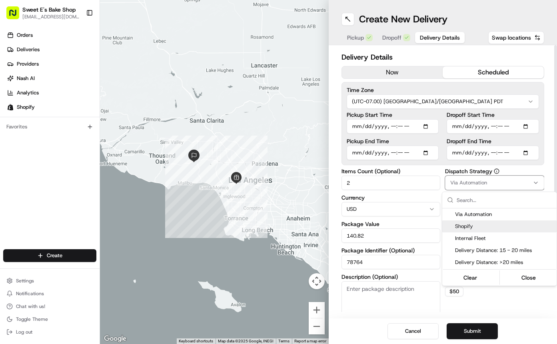
click at [324, 229] on span "Shopify" at bounding box center [504, 226] width 98 height 7
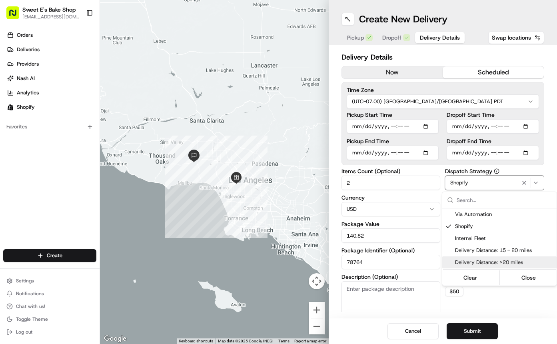
click at [324, 306] on html "Sweet E's Bake Shop [EMAIL_ADDRESS][DOMAIN_NAME] Toggle Sidebar Orders Deliveri…" at bounding box center [278, 172] width 557 height 344
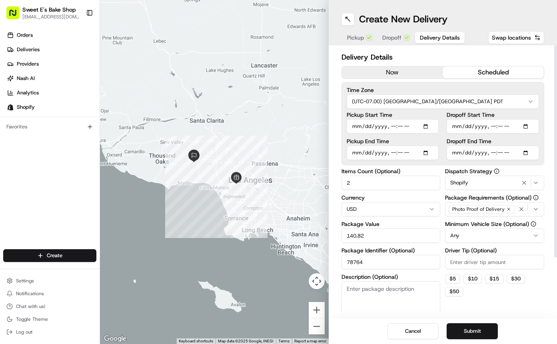
click at [324, 262] on input "Driver Tip (Optional)" at bounding box center [494, 262] width 99 height 14
type input "8"
click at [324, 296] on div "Dispatch Strategy Shopify Package Requirements (Optional) Photo Proof of Delive…" at bounding box center [494, 246] width 99 height 157
click at [324, 334] on button "Submit" at bounding box center [471, 331] width 51 height 16
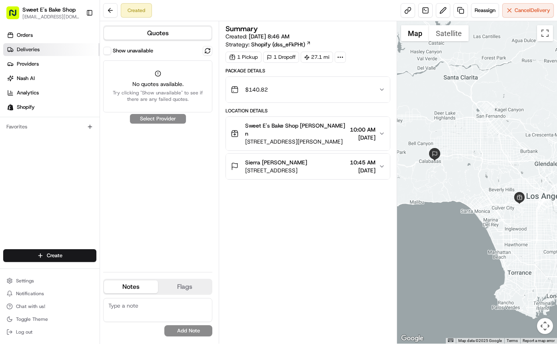
click at [46, 51] on link "Deliveries" at bounding box center [51, 49] width 96 height 13
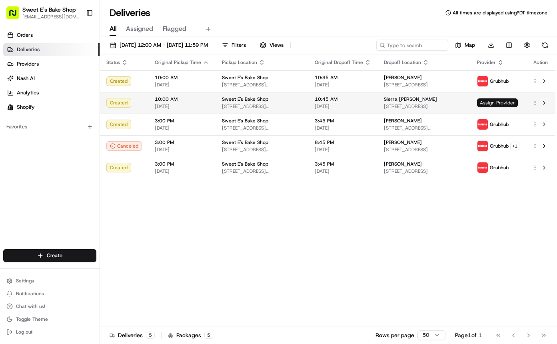
click at [324, 104] on span "Assign Provider" at bounding box center [497, 102] width 41 height 9
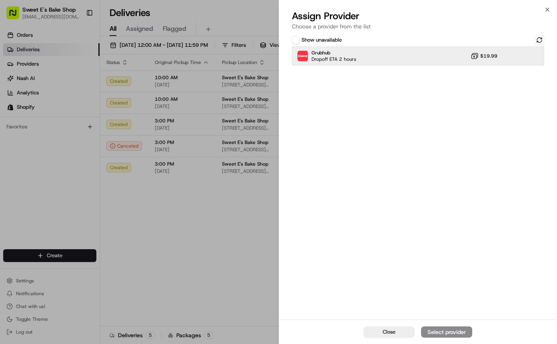
click at [324, 53] on div "Grubhub Dropoff ETA 2 hours $19.99" at bounding box center [418, 55] width 253 height 19
click at [324, 336] on button "Assign Provider" at bounding box center [446, 331] width 51 height 11
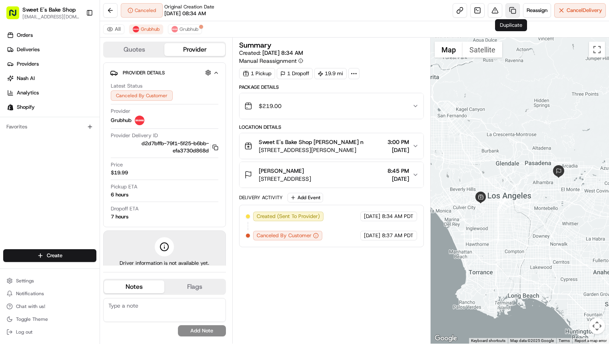
click at [510, 8] on link at bounding box center [512, 10] width 14 height 14
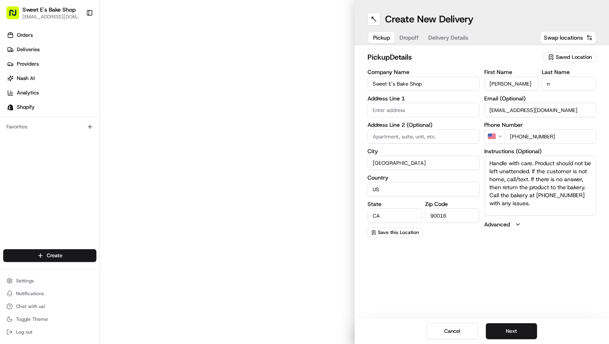
type input "[STREET_ADDRESS][PERSON_NAME]"
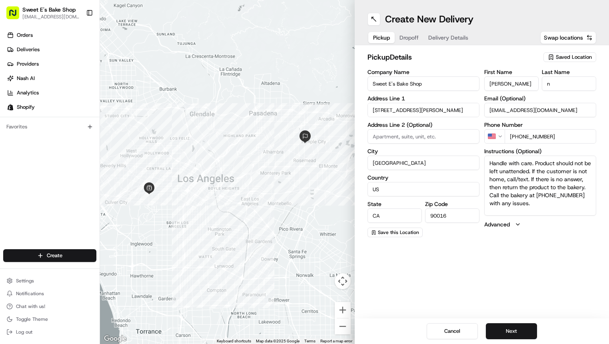
click at [410, 42] on button "Dropoff" at bounding box center [408, 37] width 29 height 11
click at [381, 39] on span "Pickup" at bounding box center [381, 38] width 17 height 8
click at [405, 39] on span "Dropoff" at bounding box center [408, 38] width 19 height 8
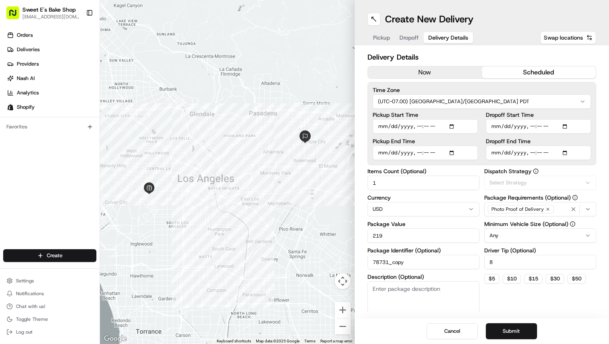
click at [440, 38] on span "Delivery Details" at bounding box center [448, 38] width 40 height 8
drag, startPoint x: 529, startPoint y: 152, endPoint x: 536, endPoint y: 153, distance: 6.8
click at [529, 152] on input "Dropoff End Time" at bounding box center [537, 152] width 105 height 14
type input "[DATE]T15:45"
click at [554, 135] on div "Dropoff Start Time Dropoff End Time" at bounding box center [537, 136] width 105 height 48
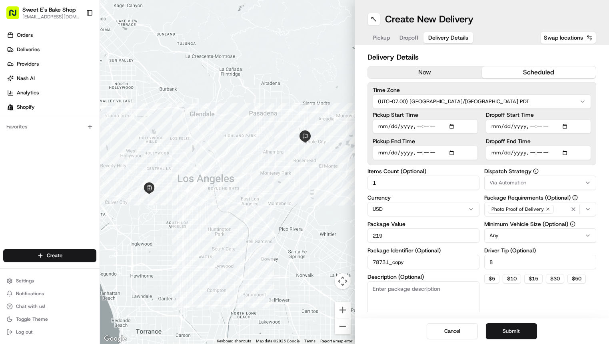
click at [520, 329] on button "Submit" at bounding box center [510, 331] width 51 height 16
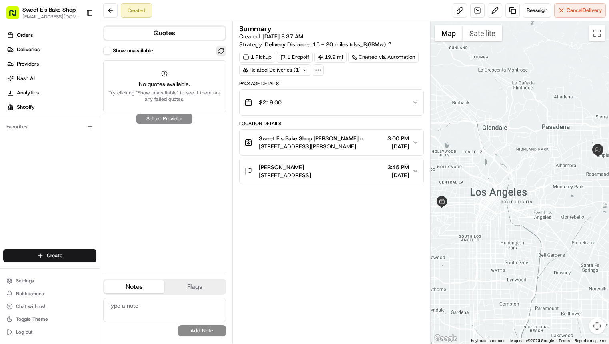
click at [221, 51] on button at bounding box center [221, 51] width 10 height 10
click at [45, 47] on link "Deliveries" at bounding box center [51, 49] width 96 height 13
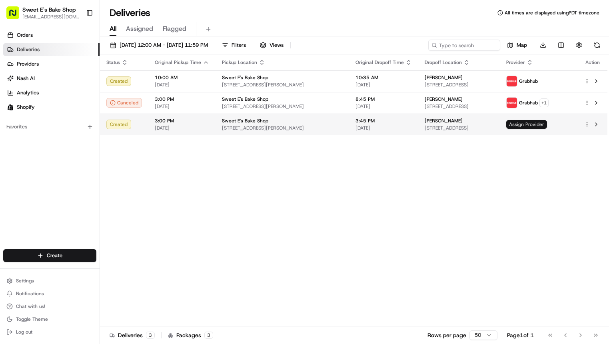
click at [531, 125] on span "Assign Provider" at bounding box center [526, 124] width 41 height 9
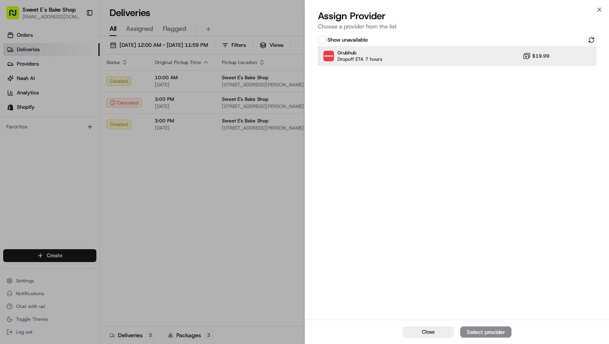
click at [458, 50] on div "Grubhub Dropoff ETA 7 hours $19.99" at bounding box center [457, 55] width 278 height 19
drag, startPoint x: 501, startPoint y: 328, endPoint x: 494, endPoint y: 328, distance: 7.2
click at [501, 328] on div "Assign Provider" at bounding box center [485, 332] width 39 height 8
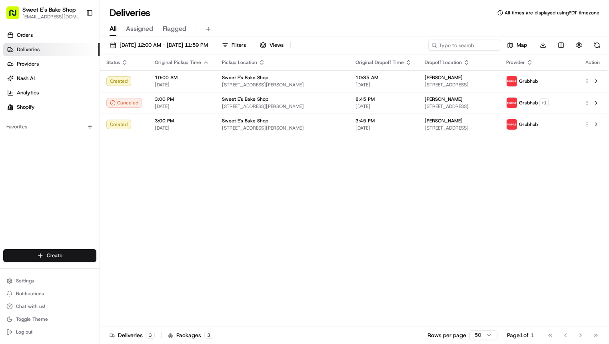
drag, startPoint x: 66, startPoint y: 262, endPoint x: 70, endPoint y: 257, distance: 6.2
click at [66, 262] on div "Create" at bounding box center [49, 255] width 99 height 19
click at [70, 257] on html "Sweet E's Bake Shop [EMAIL_ADDRESS][DOMAIN_NAME] Toggle Sidebar Orders Deliveri…" at bounding box center [304, 172] width 609 height 344
drag, startPoint x: 135, startPoint y: 269, endPoint x: 151, endPoint y: 253, distance: 22.6
click at [135, 269] on link "Delivery" at bounding box center [144, 270] width 89 height 14
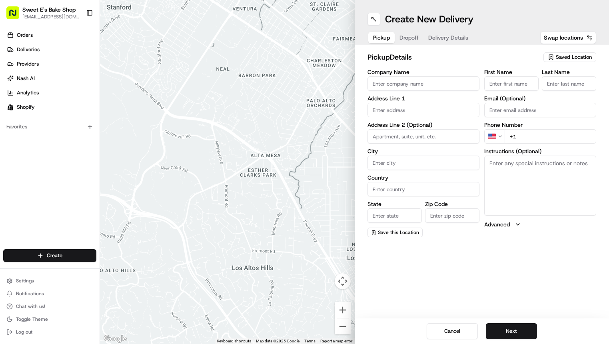
click at [411, 86] on input "Company Name" at bounding box center [423, 83] width 112 height 14
paste input "[PERSON_NAME]"
type input "[PERSON_NAME]"
